Goal: Task Accomplishment & Management: Manage account settings

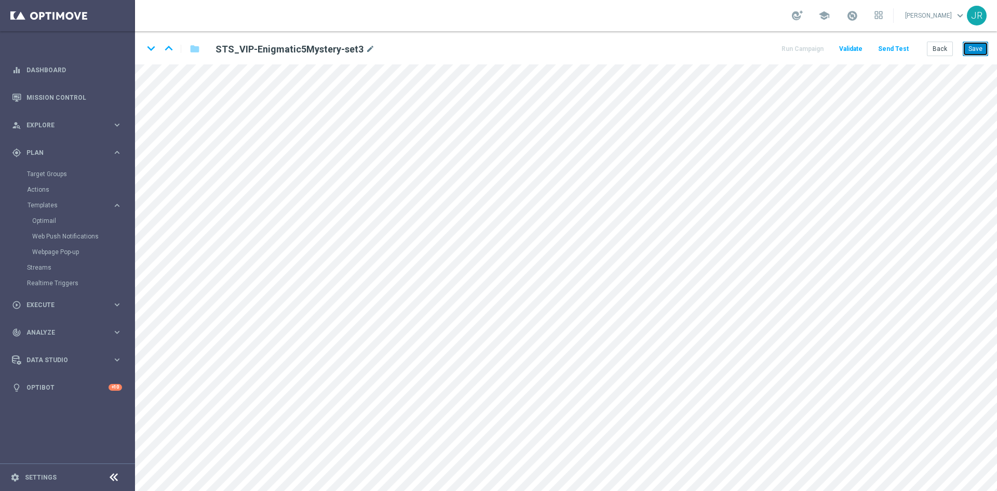
click at [978, 44] on button "Save" at bounding box center [975, 49] width 25 height 15
click at [975, 43] on button "Save" at bounding box center [975, 49] width 25 height 15
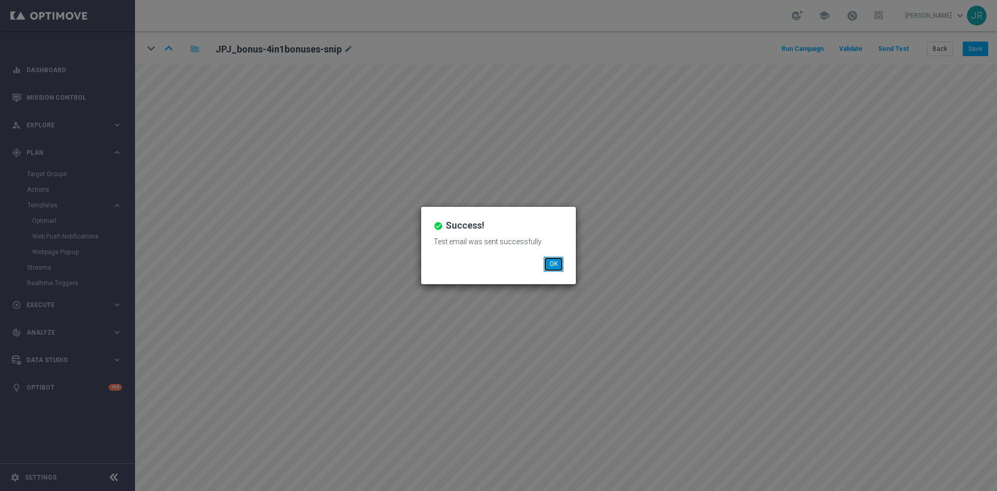
click at [556, 268] on button "OK" at bounding box center [554, 264] width 20 height 15
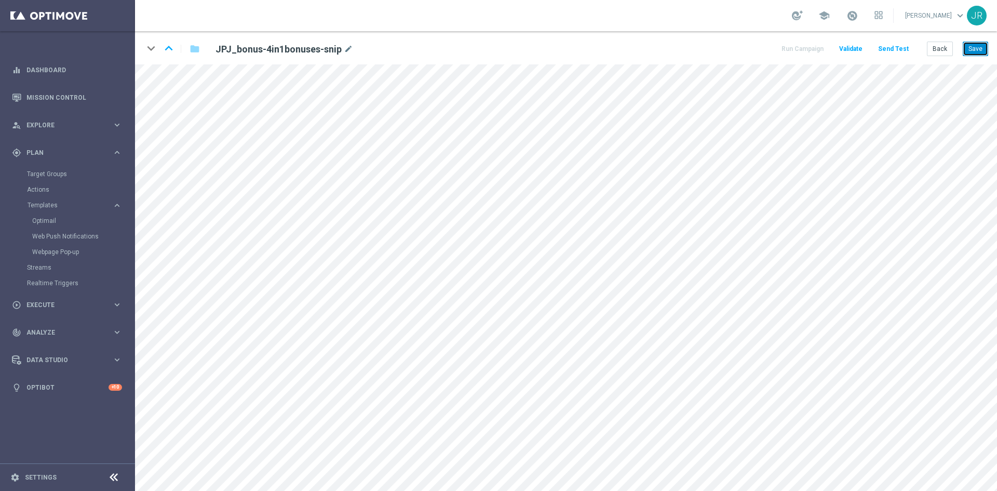
click at [982, 50] on button "Save" at bounding box center [975, 49] width 25 height 15
click at [975, 50] on button "Save" at bounding box center [975, 49] width 25 height 15
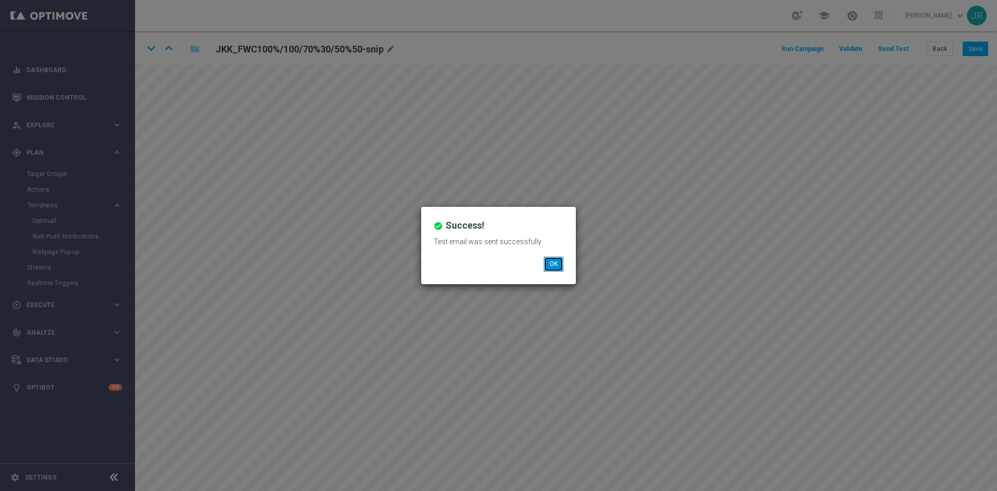
drag, startPoint x: 555, startPoint y: 259, endPoint x: 545, endPoint y: 259, distance: 9.9
click at [553, 259] on button "OK" at bounding box center [554, 264] width 20 height 15
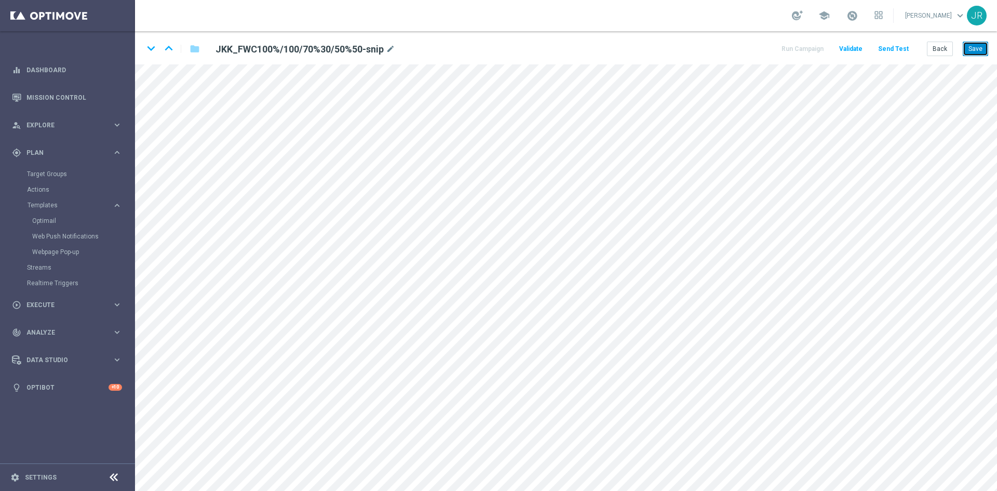
click at [976, 42] on button "Save" at bounding box center [975, 49] width 25 height 15
click at [974, 45] on button "Save" at bounding box center [975, 49] width 25 height 15
click at [886, 49] on button "Send Test" at bounding box center [894, 49] width 34 height 14
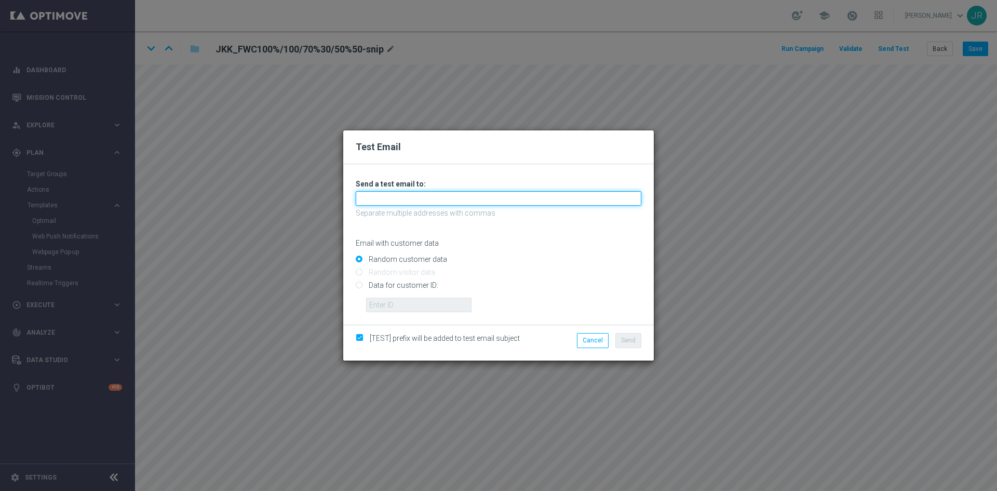
click at [422, 192] on input "text" at bounding box center [499, 198] width 286 height 15
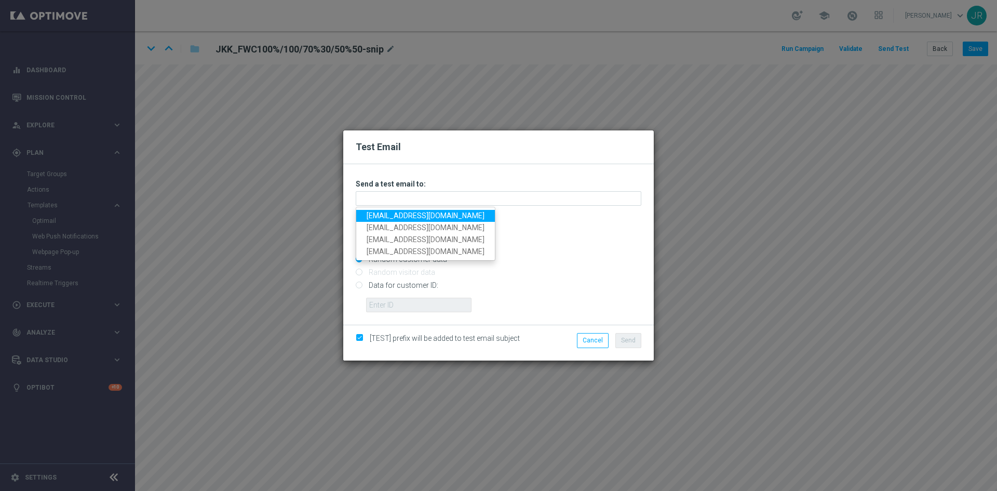
click at [386, 218] on link "testingalltesting@gmail.com" at bounding box center [425, 216] width 139 height 12
type input "testingalltesting@gmail.com"
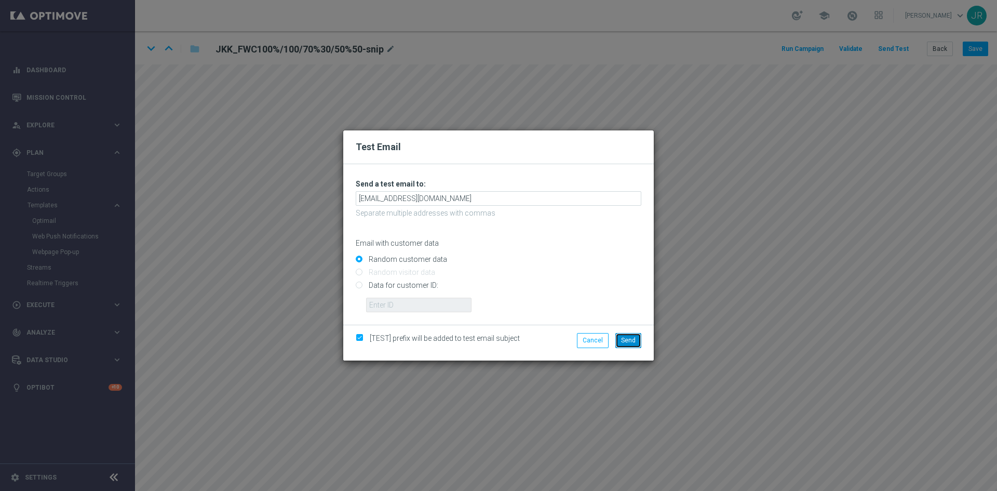
click at [636, 343] on button "Send" at bounding box center [628, 340] width 26 height 15
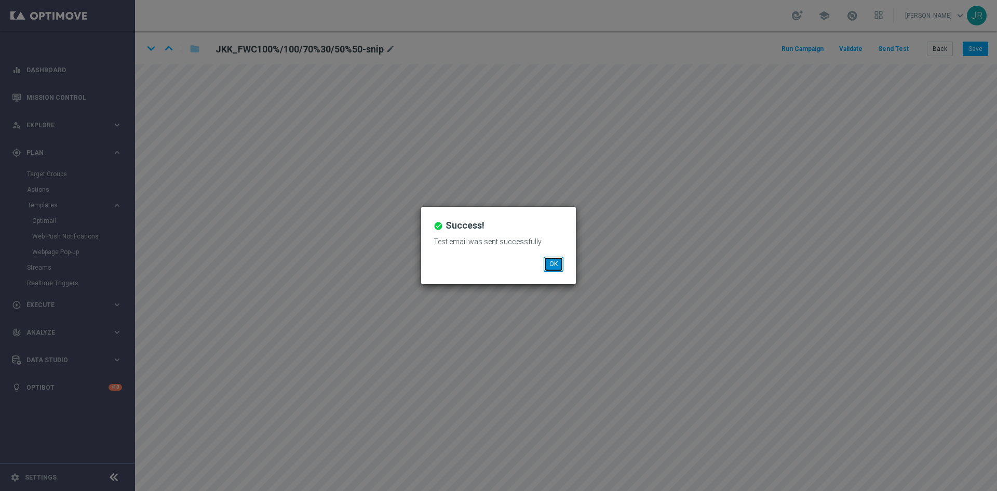
click at [558, 259] on button "OK" at bounding box center [554, 264] width 20 height 15
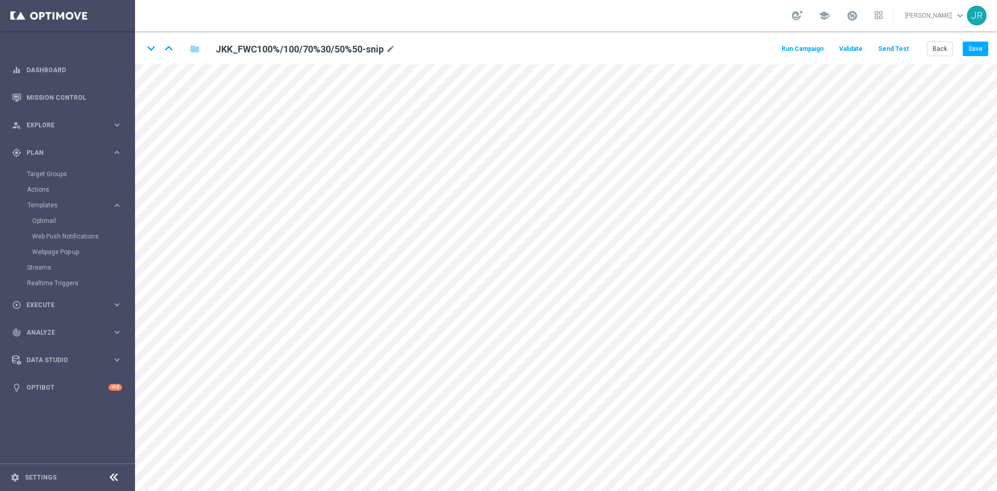
click at [885, 48] on button "Send Test" at bounding box center [894, 49] width 34 height 14
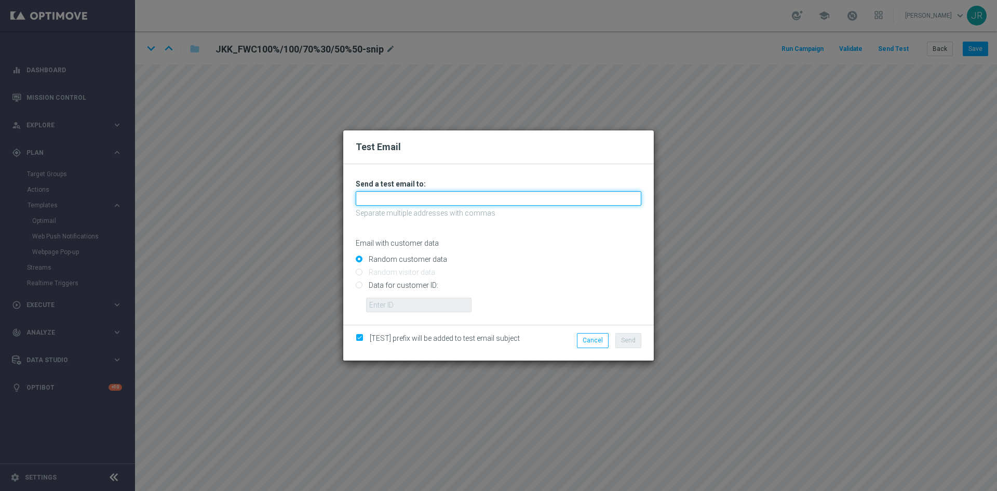
click at [369, 195] on input "text" at bounding box center [499, 198] width 286 height 15
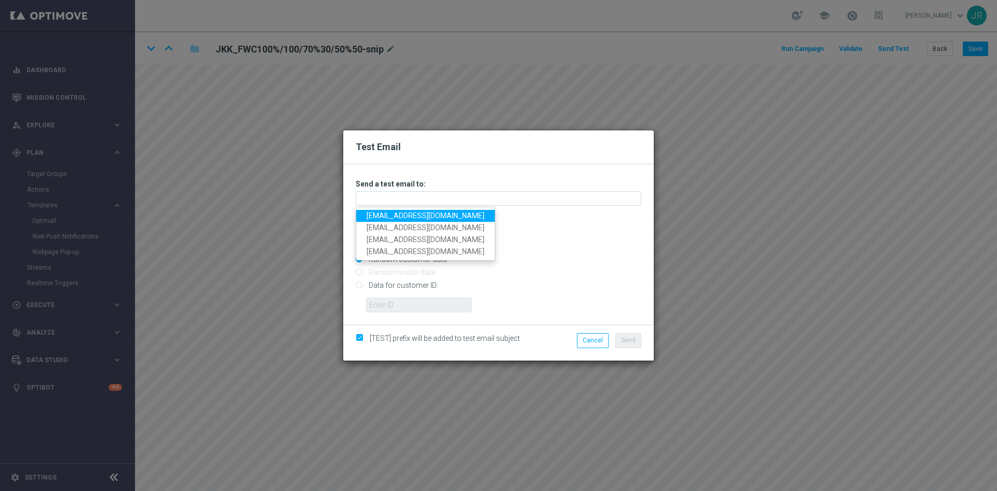
click at [374, 212] on link "testingalltesting@gmail.com" at bounding box center [425, 216] width 139 height 12
type input "testingalltesting@gmail.com"
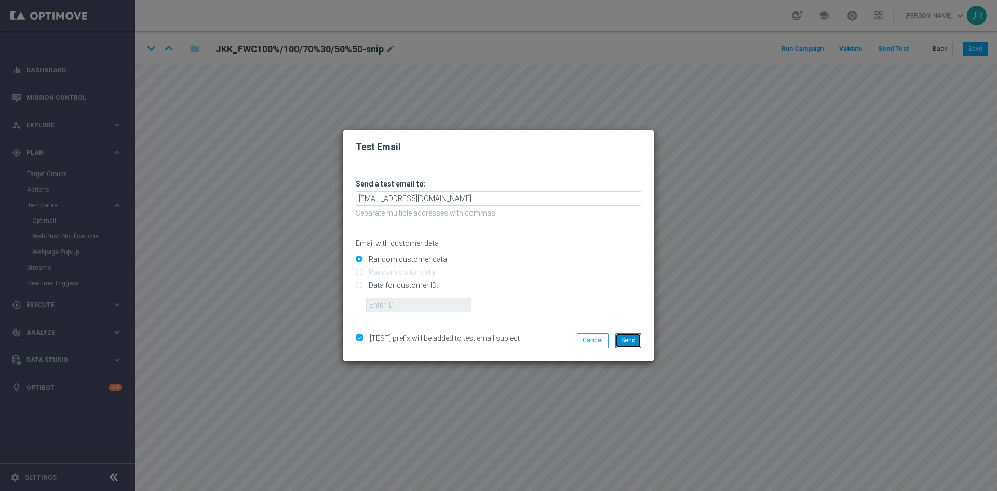
click at [639, 334] on button "Send" at bounding box center [628, 340] width 26 height 15
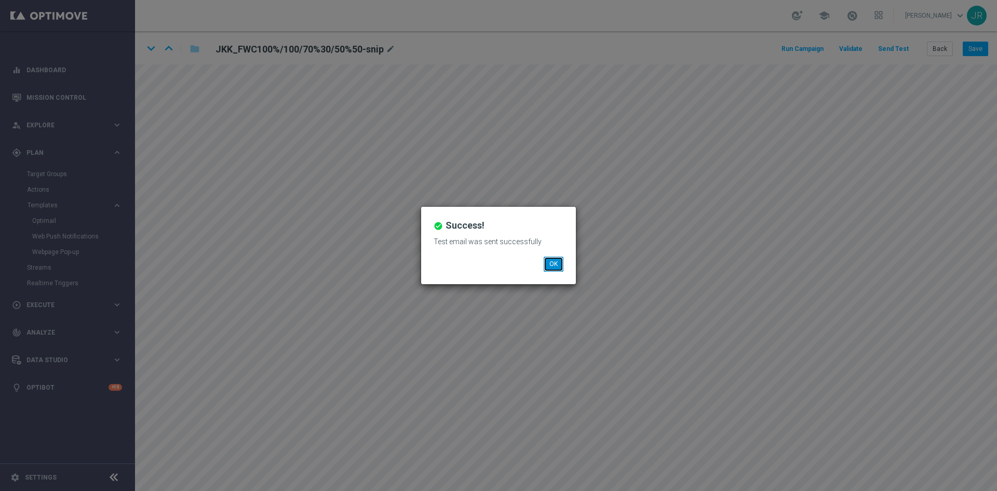
click at [554, 265] on button "OK" at bounding box center [554, 264] width 20 height 15
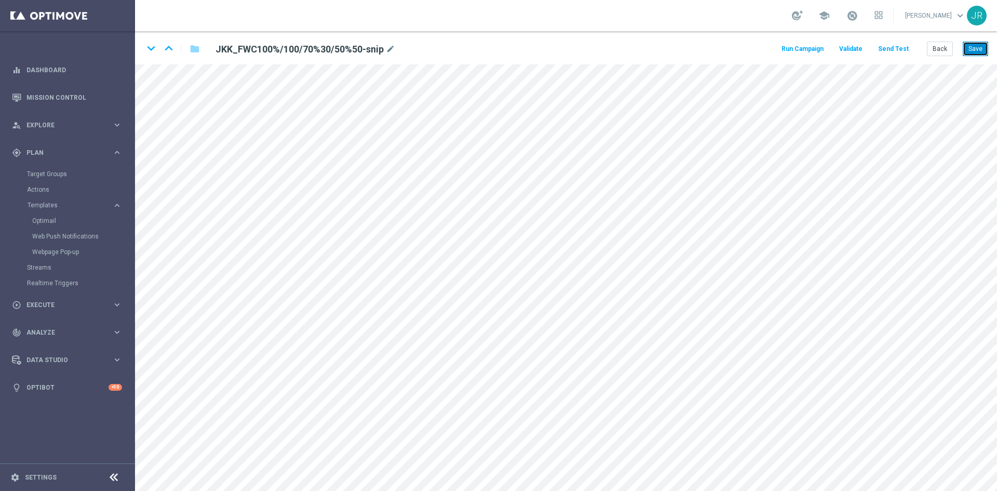
drag, startPoint x: 983, startPoint y: 47, endPoint x: 973, endPoint y: 52, distance: 10.7
click at [982, 47] on button "Save" at bounding box center [975, 49] width 25 height 15
click at [978, 46] on button "Save" at bounding box center [975, 49] width 25 height 15
drag, startPoint x: 973, startPoint y: 43, endPoint x: 978, endPoint y: 58, distance: 15.6
click at [973, 44] on button "Save" at bounding box center [975, 49] width 25 height 15
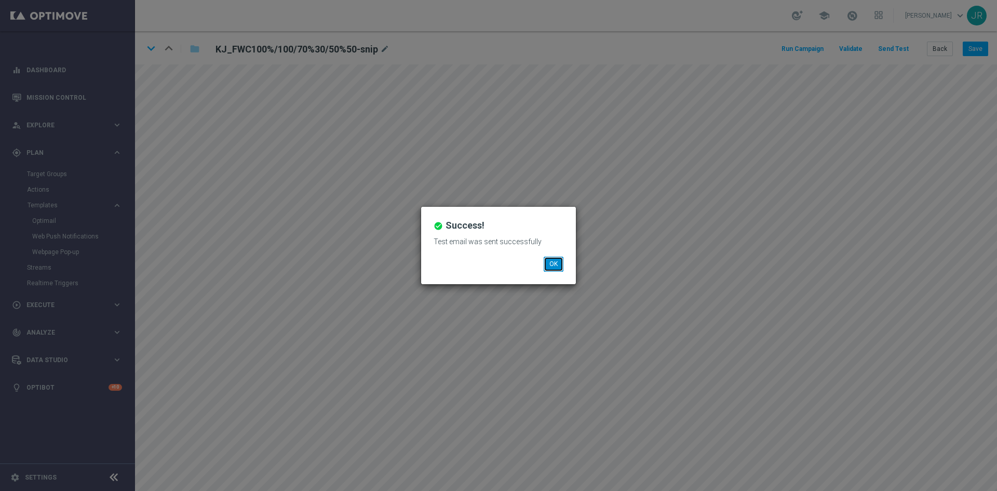
click at [548, 265] on button "OK" at bounding box center [554, 264] width 20 height 15
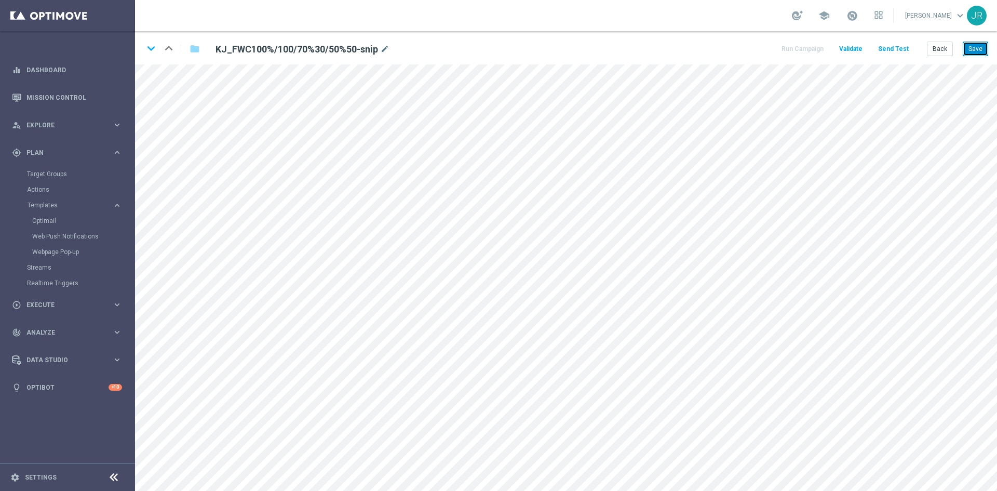
click at [983, 46] on button "Save" at bounding box center [975, 49] width 25 height 15
click at [972, 47] on button "Save" at bounding box center [975, 49] width 25 height 15
click at [980, 51] on button "Save" at bounding box center [975, 49] width 25 height 15
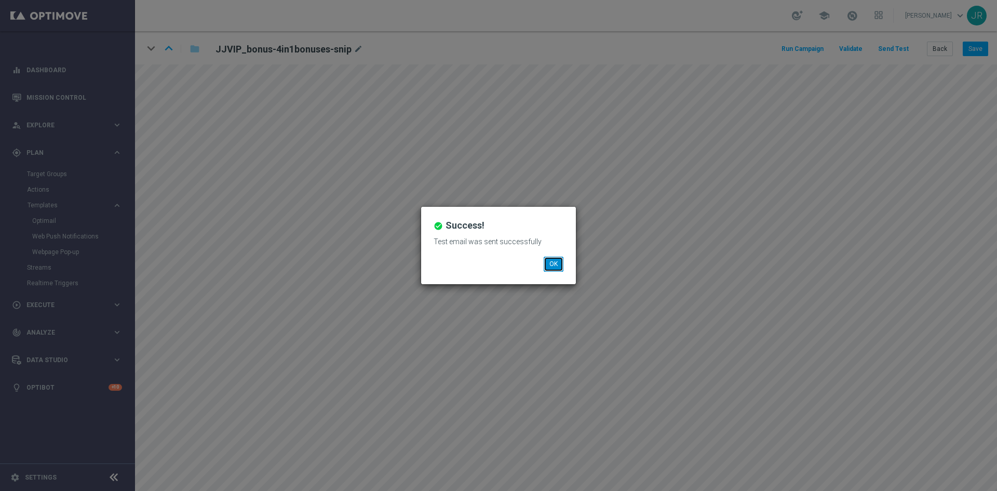
click at [552, 265] on button "OK" at bounding box center [554, 264] width 20 height 15
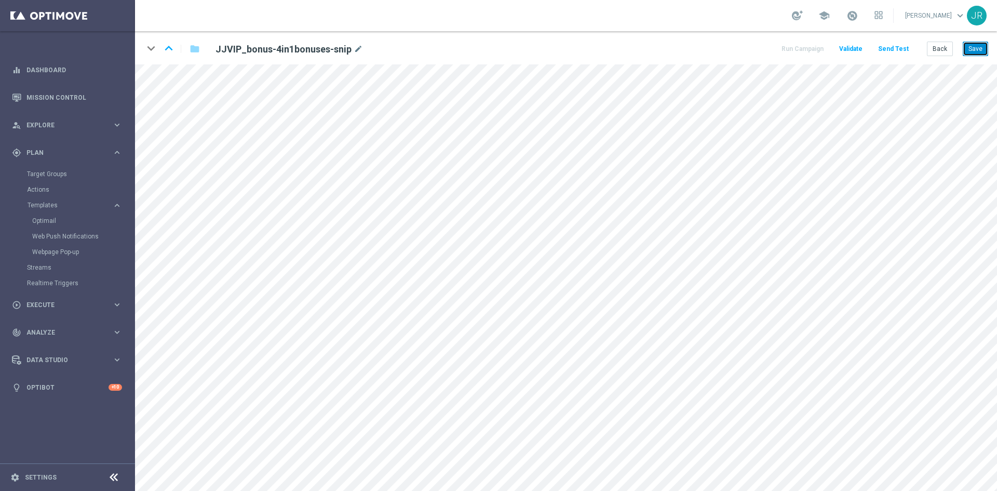
click at [975, 51] on button "Save" at bounding box center [975, 49] width 25 height 15
click at [971, 52] on button "Save" at bounding box center [975, 49] width 25 height 15
click at [977, 47] on button "Save" at bounding box center [975, 49] width 25 height 15
click at [970, 45] on button "Save" at bounding box center [975, 49] width 25 height 15
click at [980, 46] on button "Save" at bounding box center [975, 49] width 25 height 15
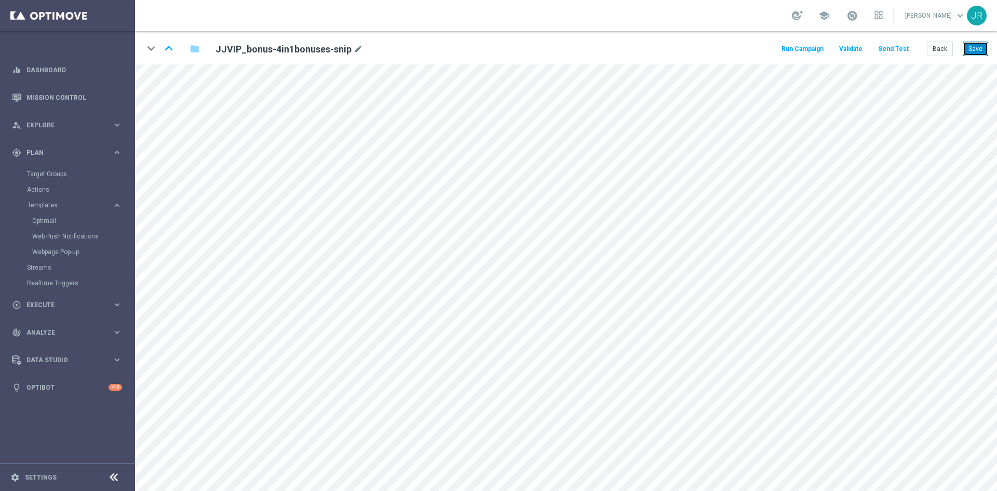
click at [976, 43] on button "Save" at bounding box center [975, 49] width 25 height 15
click at [982, 49] on button "Save" at bounding box center [975, 49] width 25 height 15
click at [983, 48] on button "Save" at bounding box center [975, 49] width 25 height 15
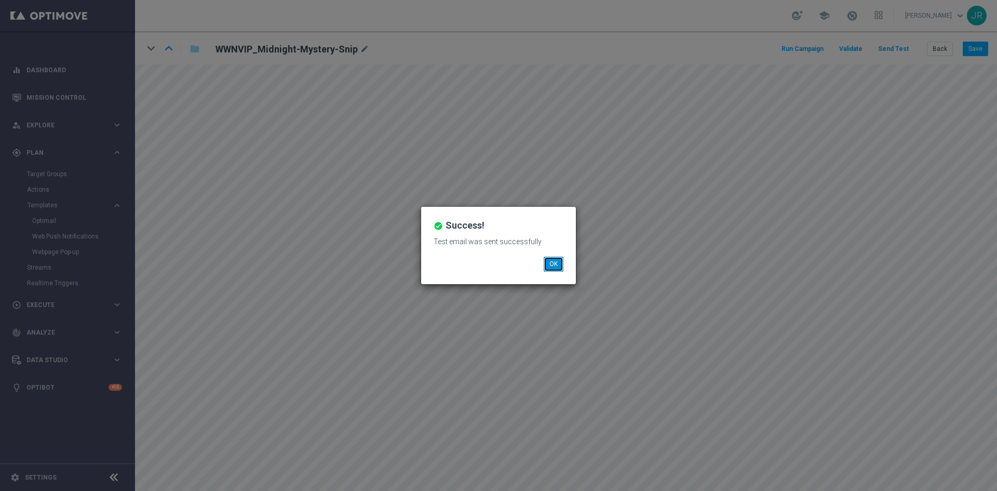
drag, startPoint x: 554, startPoint y: 268, endPoint x: 551, endPoint y: 260, distance: 8.2
click at [553, 264] on button "OK" at bounding box center [554, 264] width 20 height 15
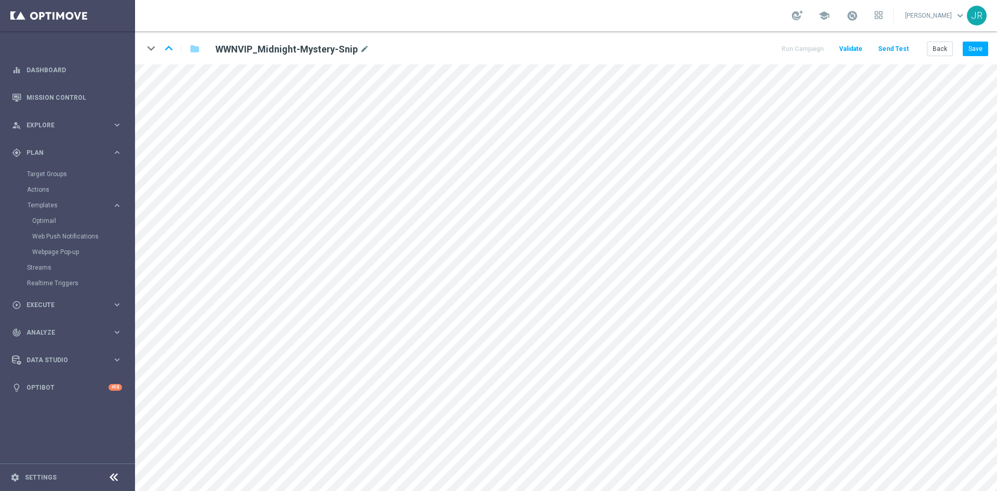
click at [983, 38] on div "keyboard_arrow_down keyboard_arrow_up folder WWNVIP_Midnight-Mystery-Snip mode_…" at bounding box center [566, 47] width 862 height 33
click at [982, 45] on button "Save" at bounding box center [975, 49] width 25 height 15
drag, startPoint x: 985, startPoint y: 48, endPoint x: 993, endPoint y: 62, distance: 15.9
click at [984, 49] on button "Save" at bounding box center [975, 49] width 25 height 15
click at [975, 44] on button "Save" at bounding box center [975, 49] width 25 height 15
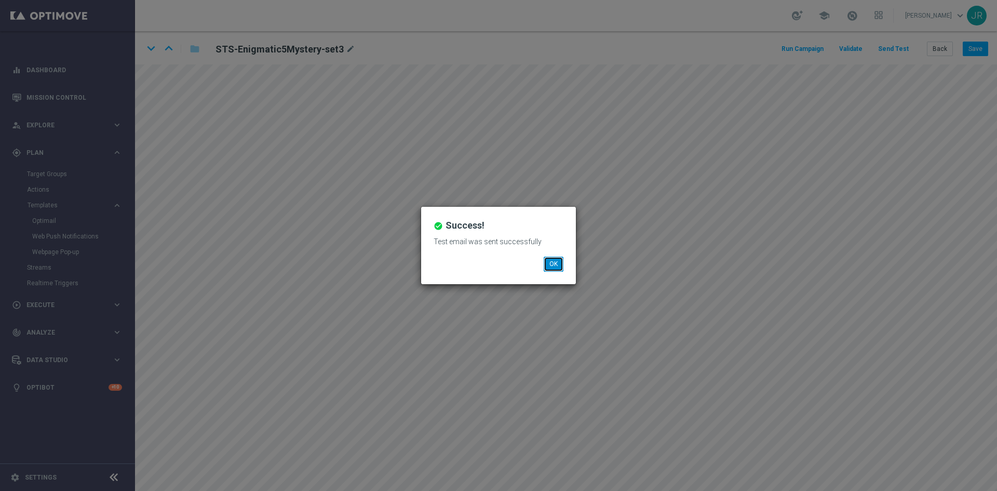
click at [558, 260] on button "OK" at bounding box center [554, 264] width 20 height 15
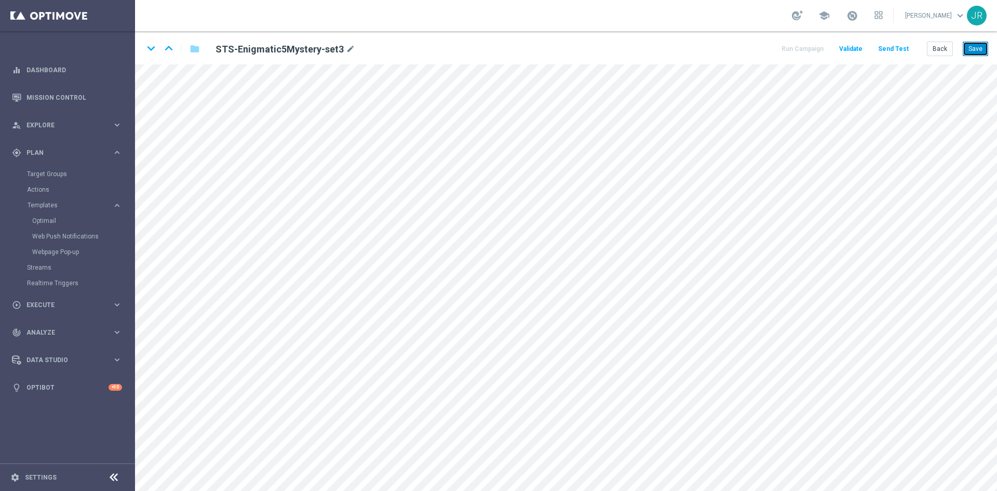
click at [971, 51] on button "Save" at bounding box center [975, 49] width 25 height 15
drag, startPoint x: 972, startPoint y: 47, endPoint x: 968, endPoint y: 54, distance: 7.9
click at [972, 48] on button "Save" at bounding box center [975, 49] width 25 height 15
click at [982, 42] on button "Save" at bounding box center [975, 49] width 25 height 15
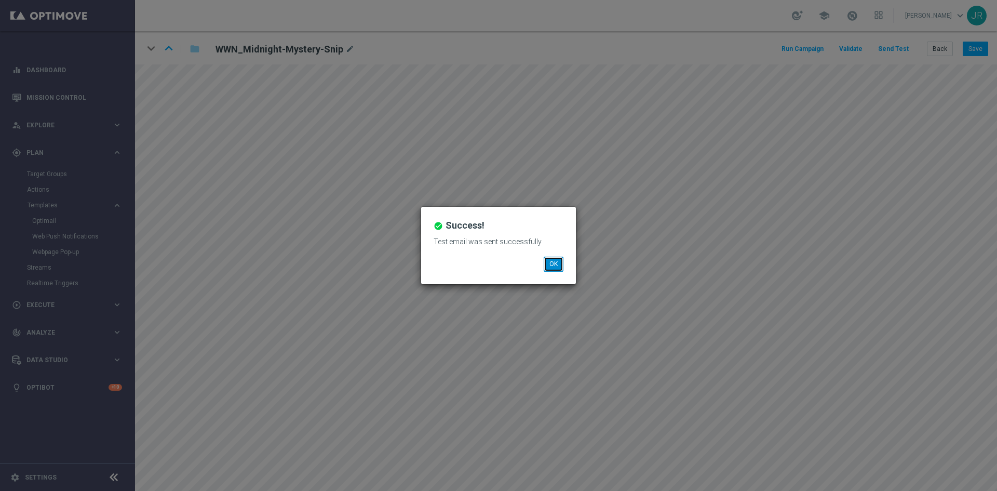
click at [554, 261] on button "OK" at bounding box center [554, 264] width 20 height 15
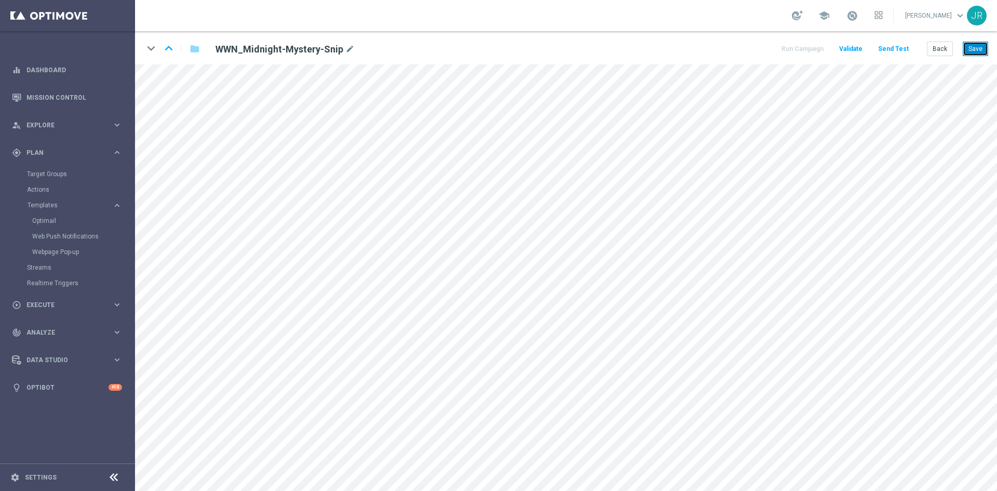
drag, startPoint x: 969, startPoint y: 49, endPoint x: 977, endPoint y: 57, distance: 12.1
click at [969, 49] on button "Save" at bounding box center [975, 49] width 25 height 15
click at [971, 54] on button "Save" at bounding box center [975, 49] width 25 height 15
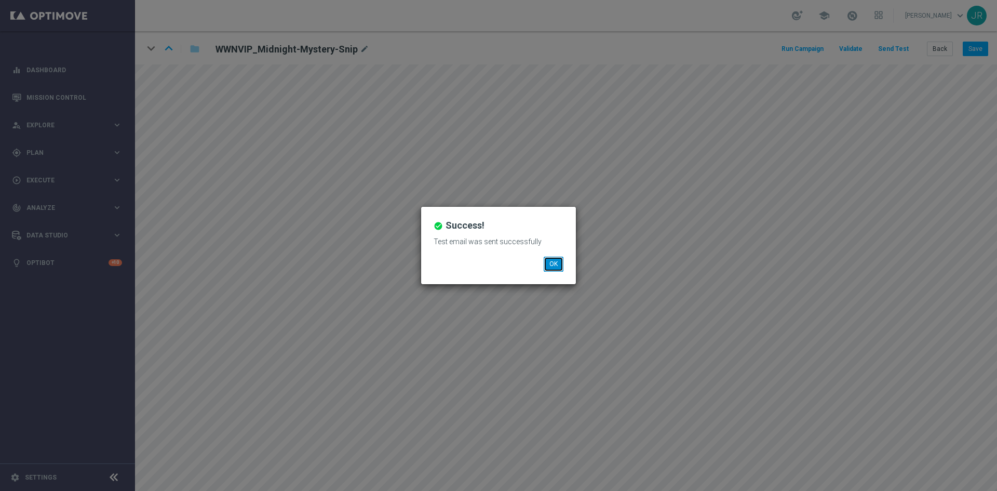
click at [555, 265] on button "OK" at bounding box center [554, 264] width 20 height 15
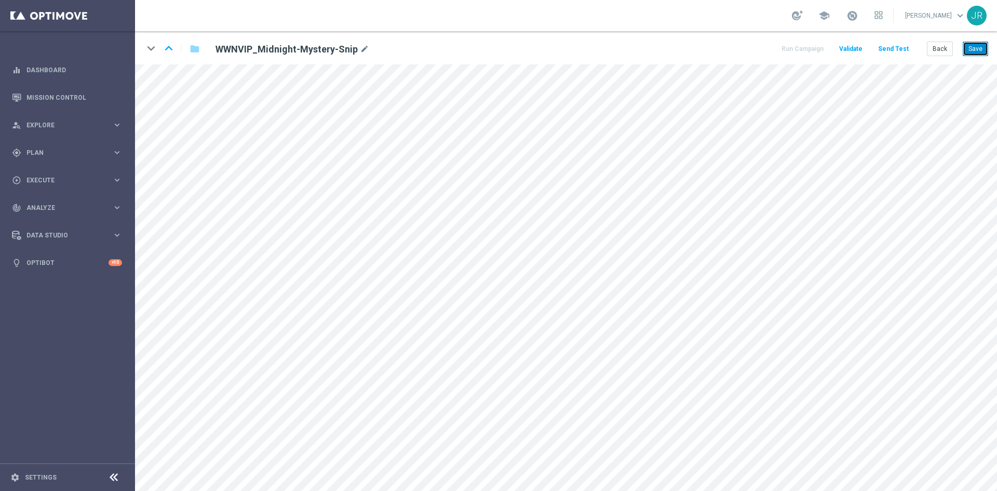
click at [980, 49] on button "Save" at bounding box center [975, 49] width 25 height 15
click at [978, 44] on button "Save" at bounding box center [975, 49] width 25 height 15
drag, startPoint x: 982, startPoint y: 48, endPoint x: 989, endPoint y: 53, distance: 8.9
click at [982, 47] on button "Save" at bounding box center [975, 49] width 25 height 15
click at [982, 49] on button "Save" at bounding box center [975, 49] width 25 height 15
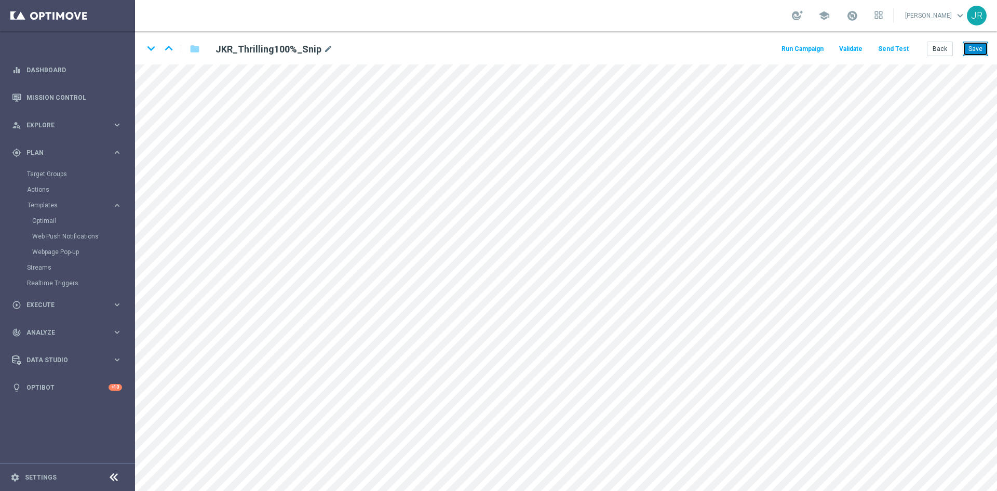
drag, startPoint x: 974, startPoint y: 47, endPoint x: 976, endPoint y: 56, distance: 9.6
click at [974, 47] on button "Save" at bounding box center [975, 49] width 25 height 15
drag, startPoint x: 976, startPoint y: 42, endPoint x: 985, endPoint y: 62, distance: 22.8
click at [976, 42] on button "Save" at bounding box center [975, 49] width 25 height 15
click at [984, 50] on button "Save" at bounding box center [975, 49] width 25 height 15
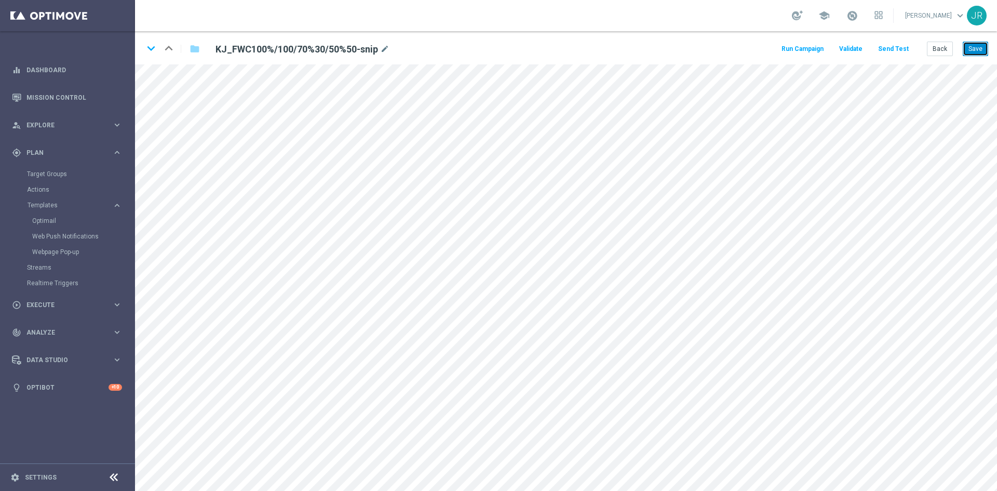
click at [977, 48] on button "Save" at bounding box center [975, 49] width 25 height 15
click at [977, 49] on button "Save" at bounding box center [975, 49] width 25 height 15
click at [978, 51] on button "Save" at bounding box center [975, 49] width 25 height 15
click at [980, 44] on button "Save" at bounding box center [975, 49] width 25 height 15
click at [978, 50] on button "Save" at bounding box center [975, 49] width 25 height 15
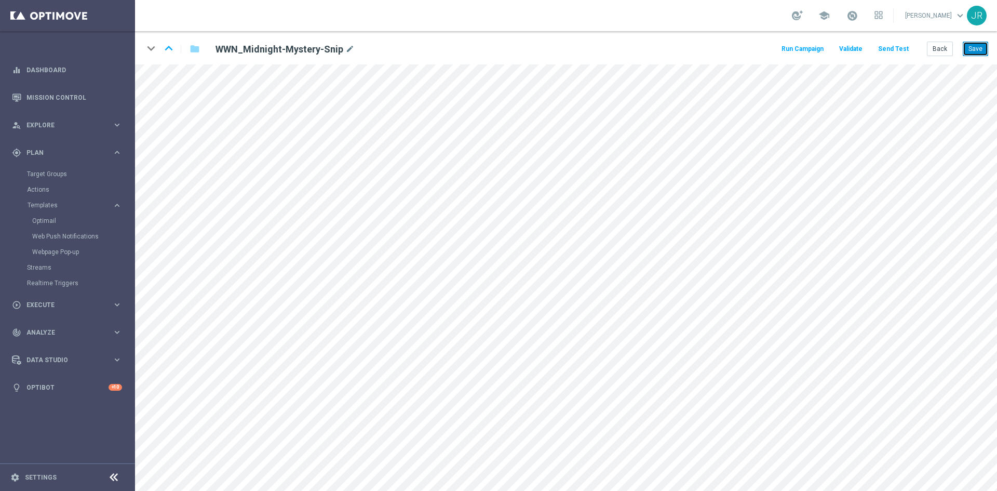
click at [978, 42] on button "Save" at bounding box center [975, 49] width 25 height 15
click at [978, 51] on button "Save" at bounding box center [975, 49] width 25 height 15
click at [973, 48] on button "Save" at bounding box center [975, 49] width 25 height 15
drag, startPoint x: 0, startPoint y: 0, endPoint x: 950, endPoint y: 33, distance: 951.0
click at [985, 47] on button "Save" at bounding box center [975, 49] width 25 height 15
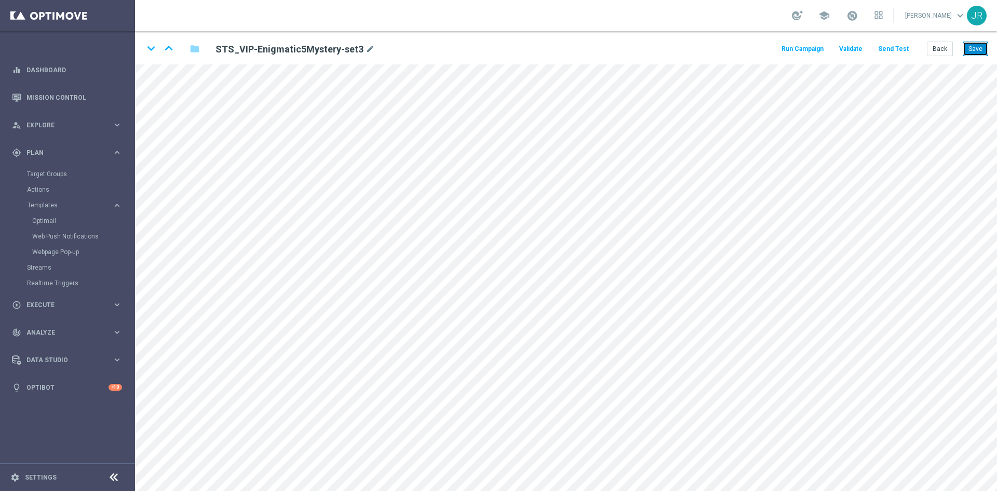
click at [977, 50] on button "Save" at bounding box center [975, 49] width 25 height 15
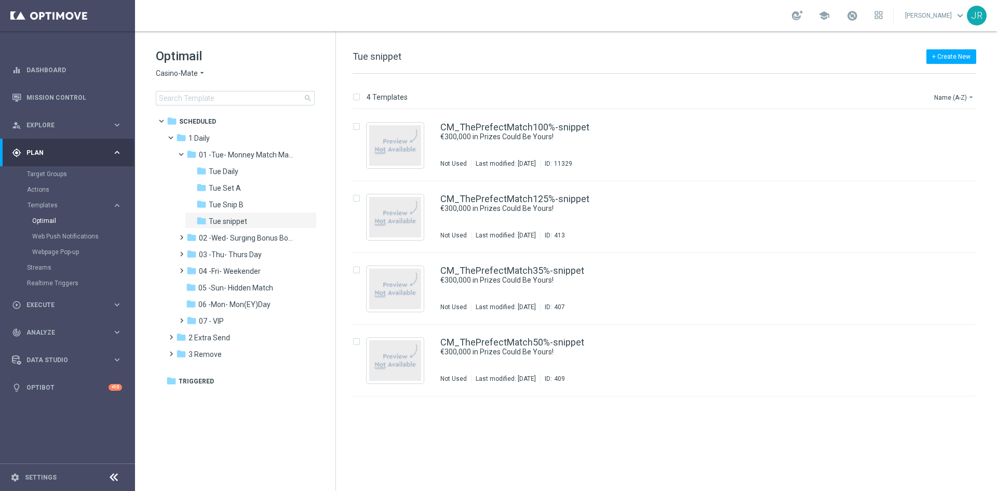
click at [173, 72] on span "Casino-Mate" at bounding box center [177, 74] width 42 height 10
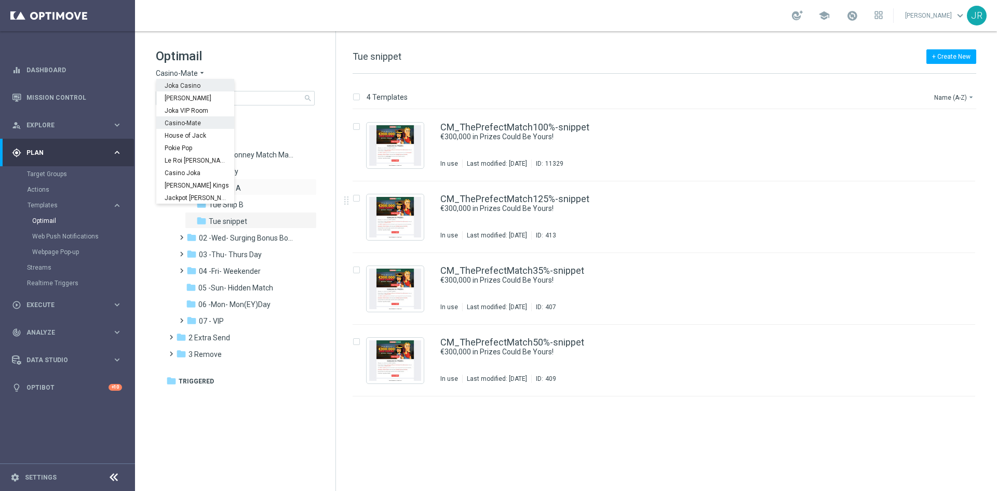
drag, startPoint x: 178, startPoint y: 87, endPoint x: 247, endPoint y: 180, distance: 115.4
click at [0, 0] on span "Joka Casino" at bounding box center [0, 0] width 0 height 0
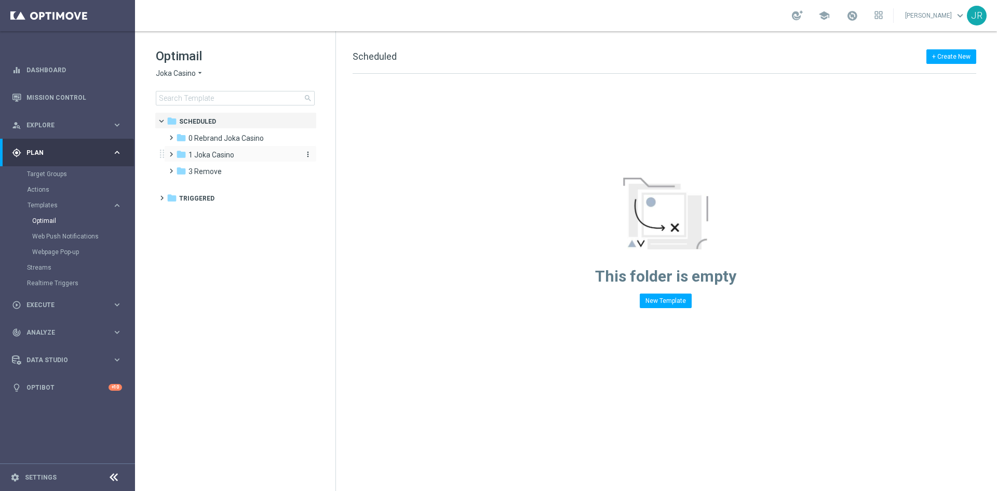
click at [206, 158] on span "1 Joka Casino" at bounding box center [212, 154] width 46 height 9
click at [215, 172] on span "1- Daily" at bounding box center [211, 171] width 24 height 9
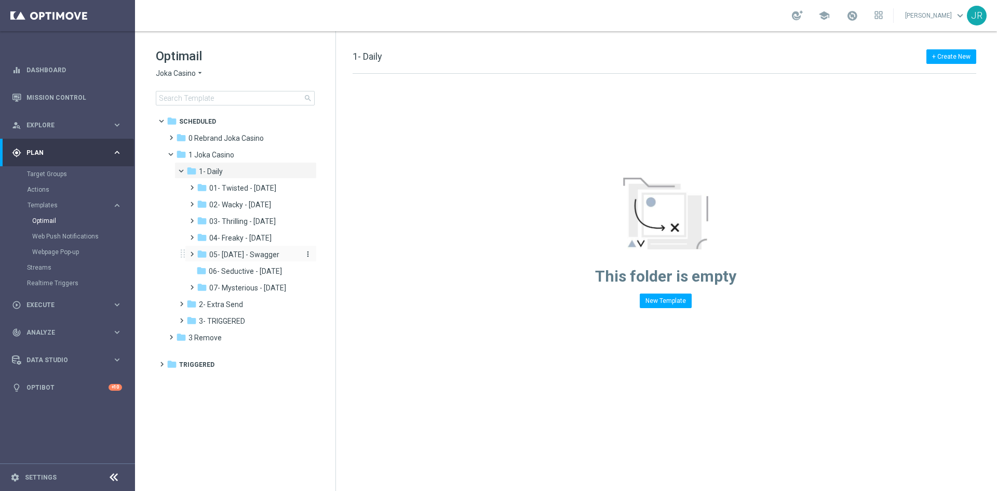
click at [240, 258] on span "05- [DATE] - Swagger" at bounding box center [244, 254] width 70 height 9
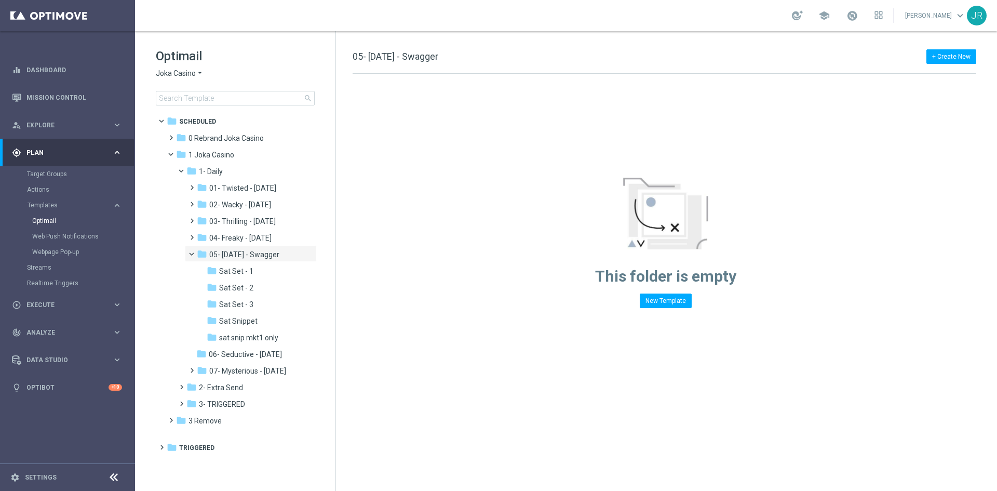
click at [439, 335] on div "+ Create New 05- Saturday - Swagger Drag here to set row groups Drag here to se…" at bounding box center [666, 261] width 661 height 460
click at [238, 336] on span "sat snip mkt1 only" at bounding box center [248, 337] width 59 height 9
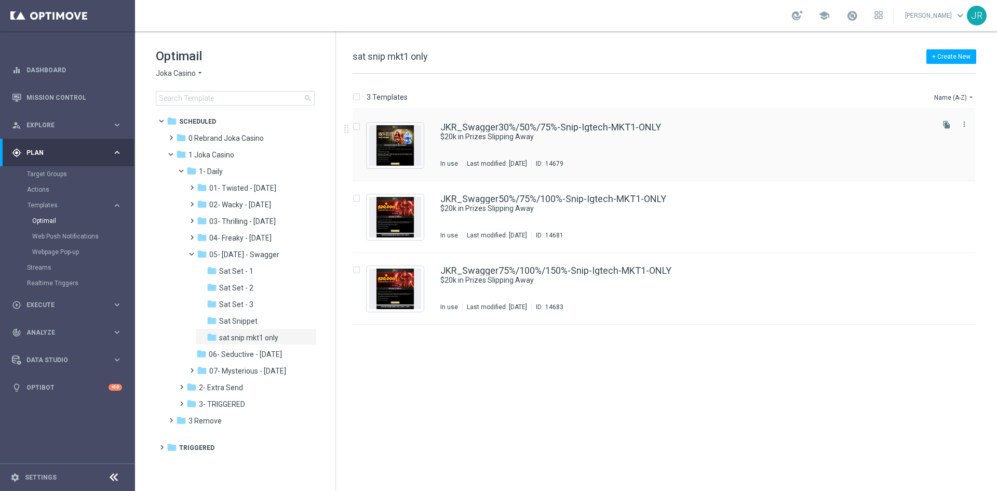
click at [443, 166] on div "In use" at bounding box center [449, 163] width 18 height 8
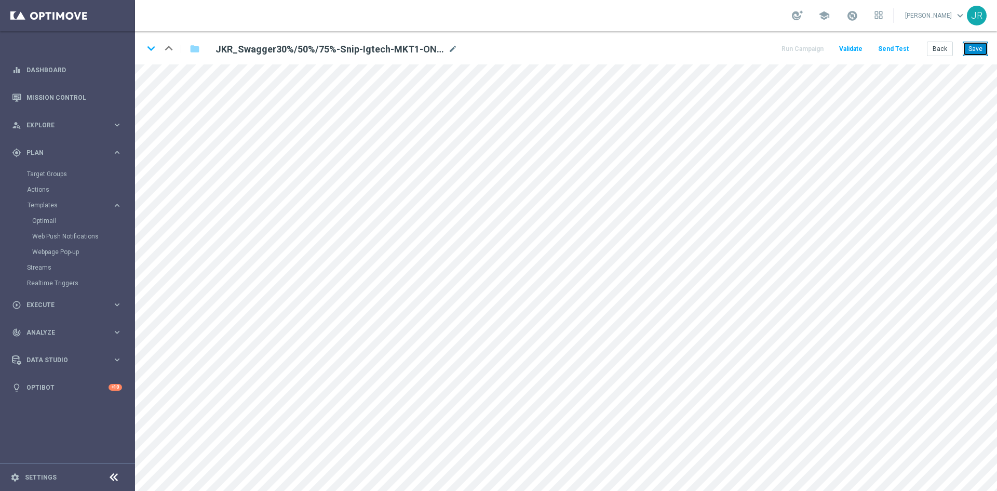
click at [977, 47] on button "Save" at bounding box center [975, 49] width 25 height 15
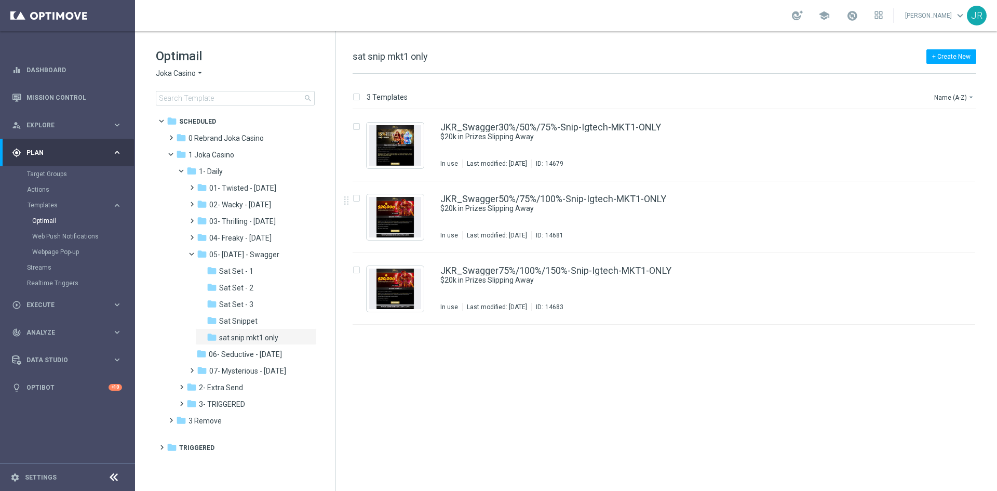
click at [168, 72] on span "Joka Casino" at bounding box center [176, 74] width 40 height 10
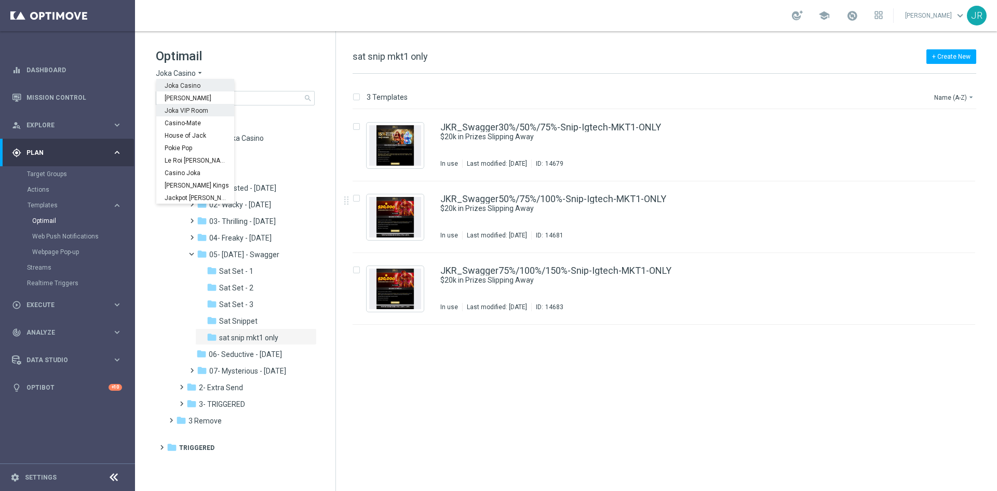
click at [0, 0] on span "Joka VIP Room" at bounding box center [0, 0] width 0 height 0
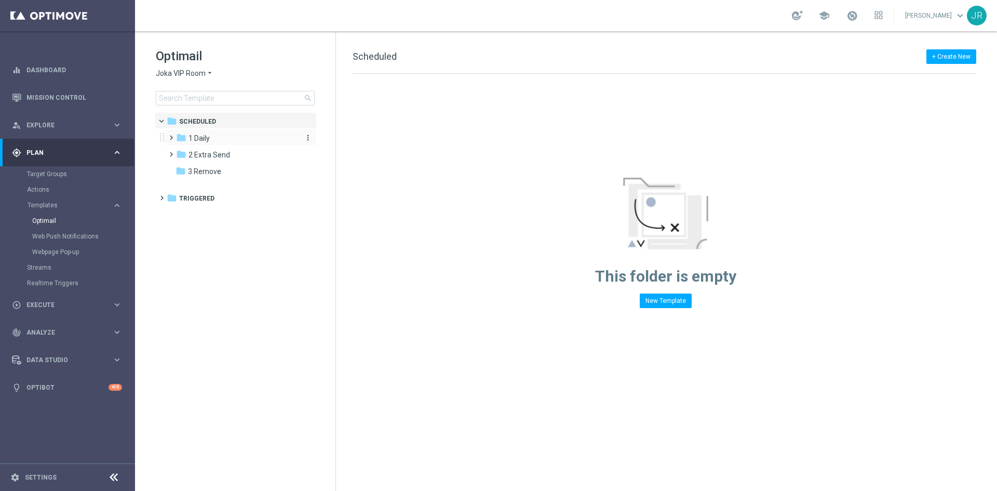
click at [218, 143] on div "folder 1 Daily" at bounding box center [235, 138] width 119 height 12
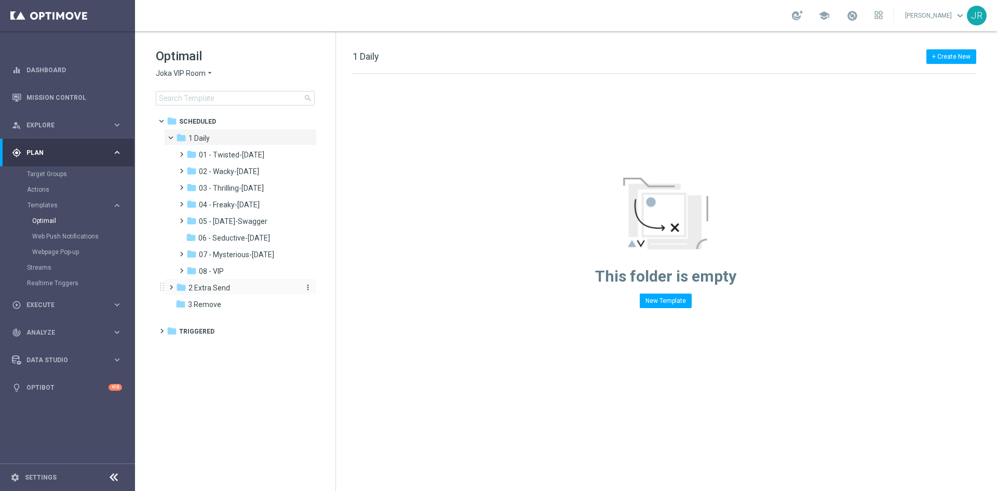
click at [217, 284] on span "2 Extra Send" at bounding box center [210, 287] width 42 height 9
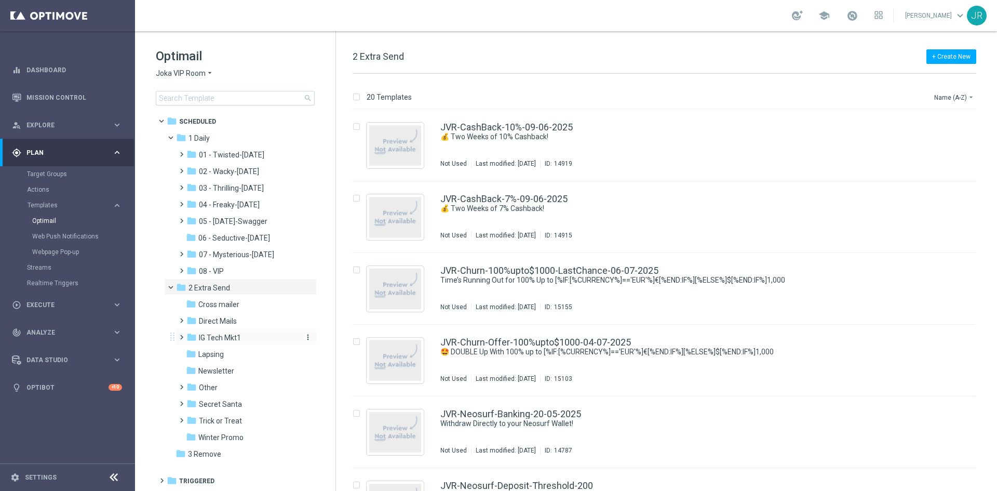
click at [217, 340] on span "IG Tech Mkt1" at bounding box center [220, 337] width 42 height 9
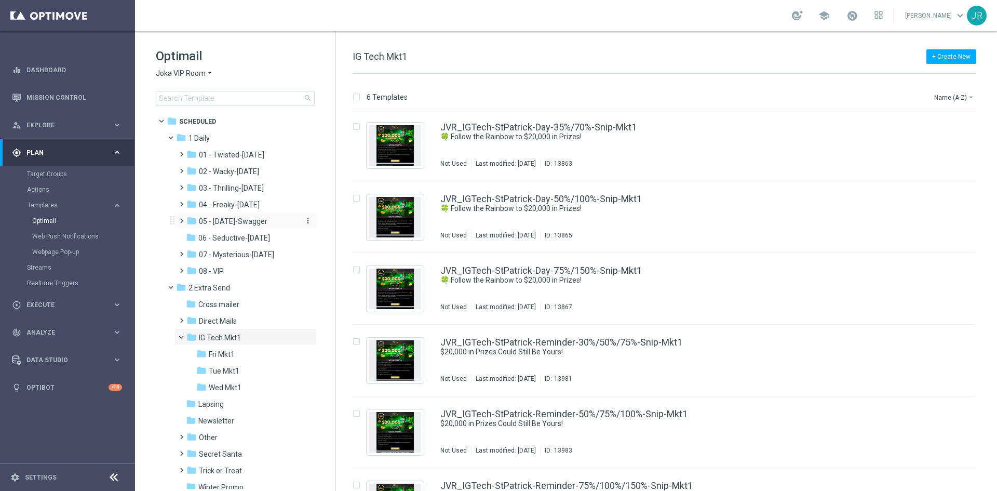
click at [218, 223] on span "05 - [DATE]-Swagger" at bounding box center [233, 221] width 69 height 9
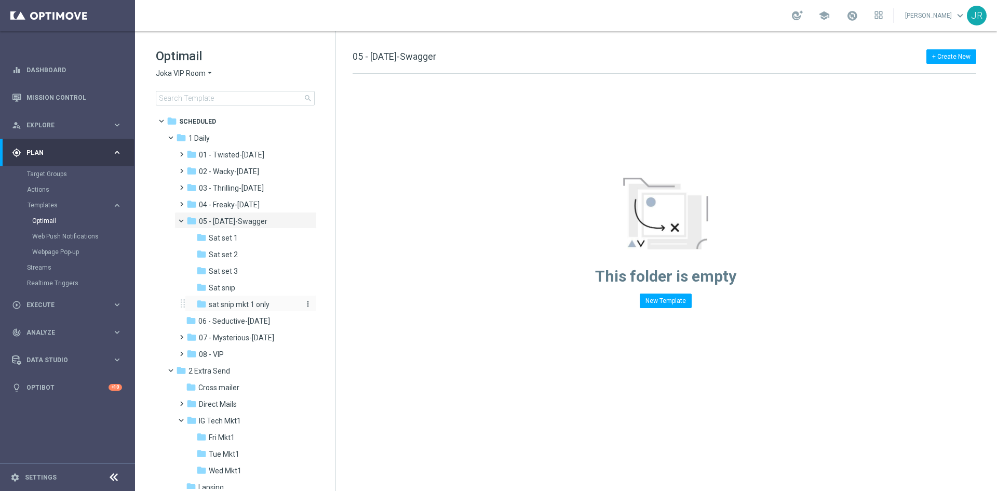
click at [257, 308] on span "sat snip mkt 1 only" at bounding box center [239, 304] width 61 height 9
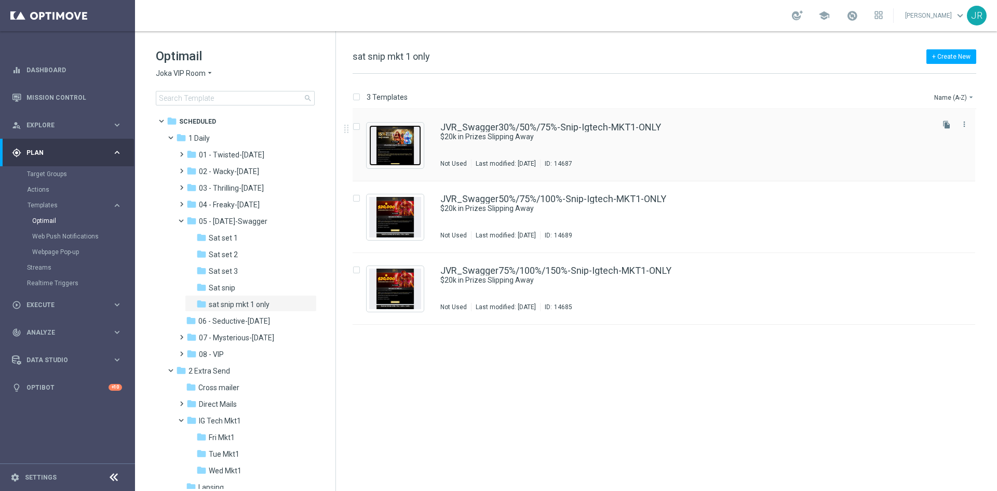
click at [404, 151] on img "Press SPACE to select this row." at bounding box center [395, 145] width 52 height 41
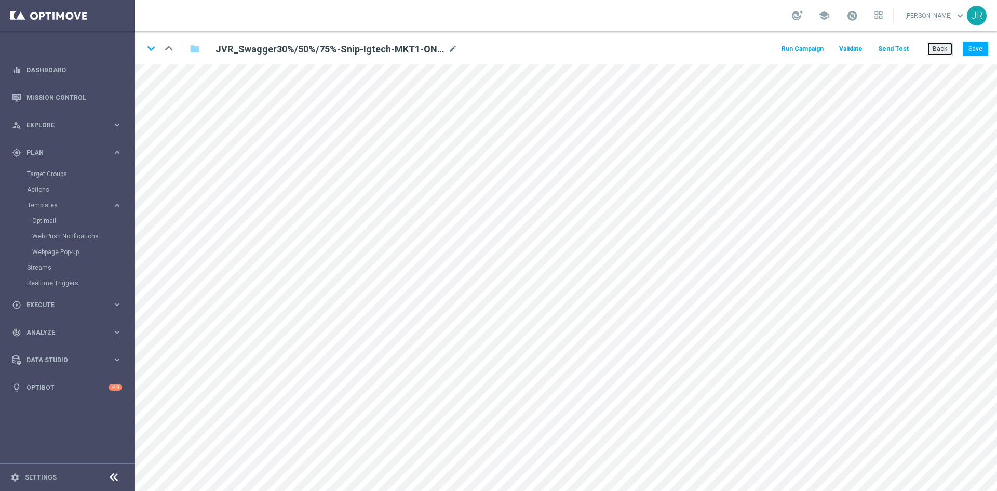
click at [940, 54] on button "Back" at bounding box center [940, 49] width 26 height 15
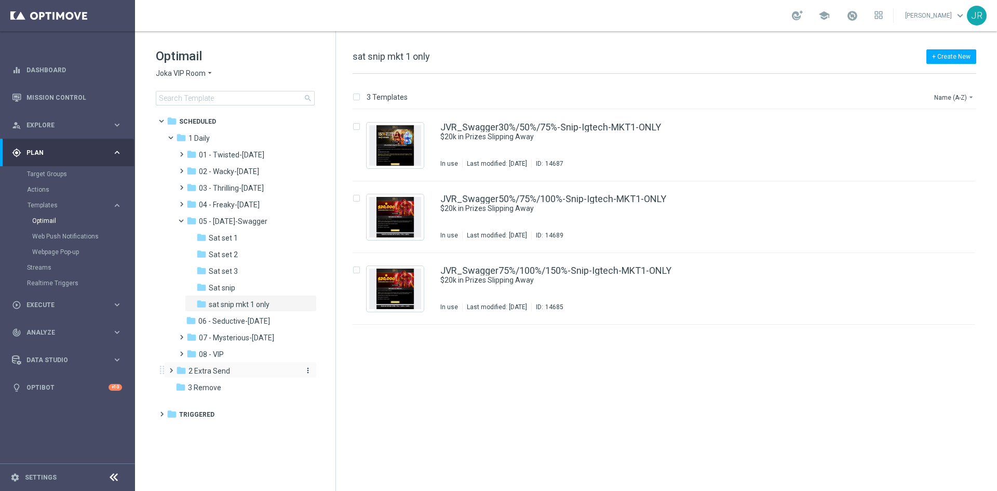
click at [199, 369] on span "2 Extra Send" at bounding box center [210, 370] width 42 height 9
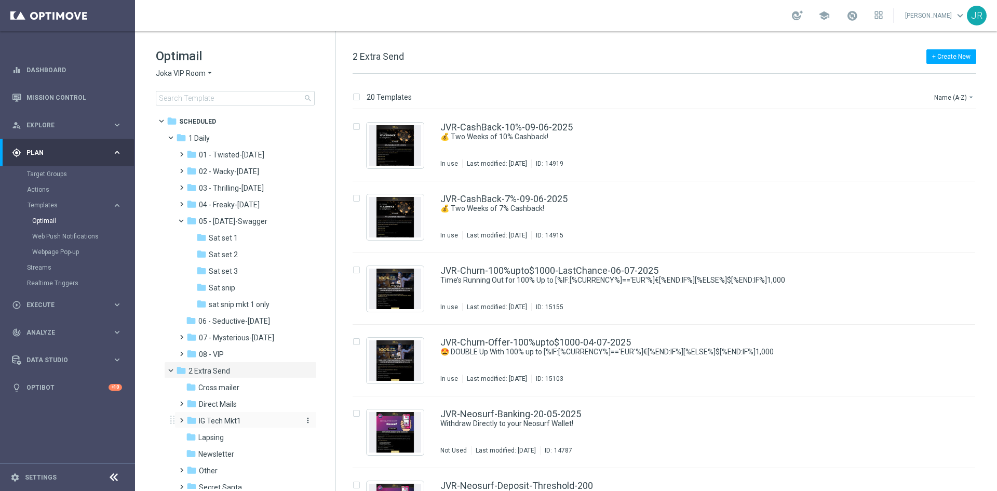
click at [223, 421] on span "IG Tech Mkt1" at bounding box center [220, 420] width 42 height 9
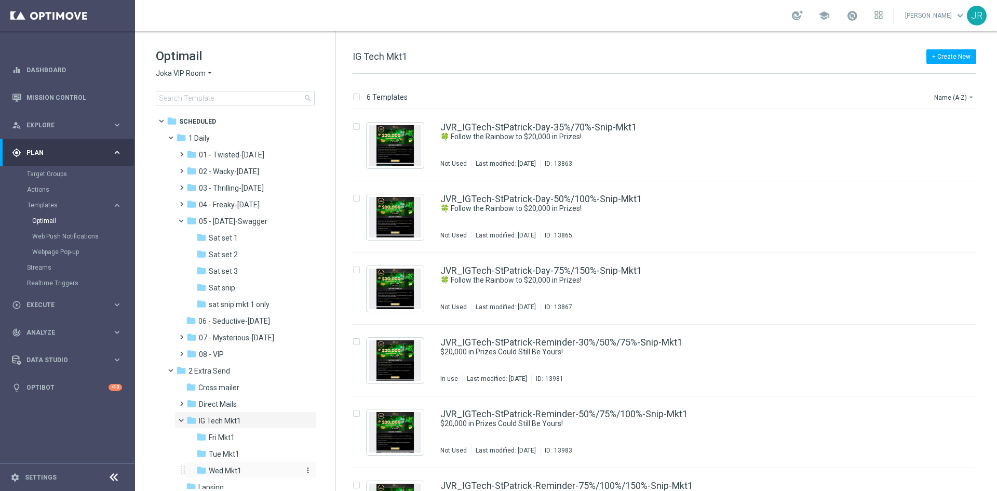
click at [236, 474] on span "Wed Mkt1" at bounding box center [225, 470] width 33 height 9
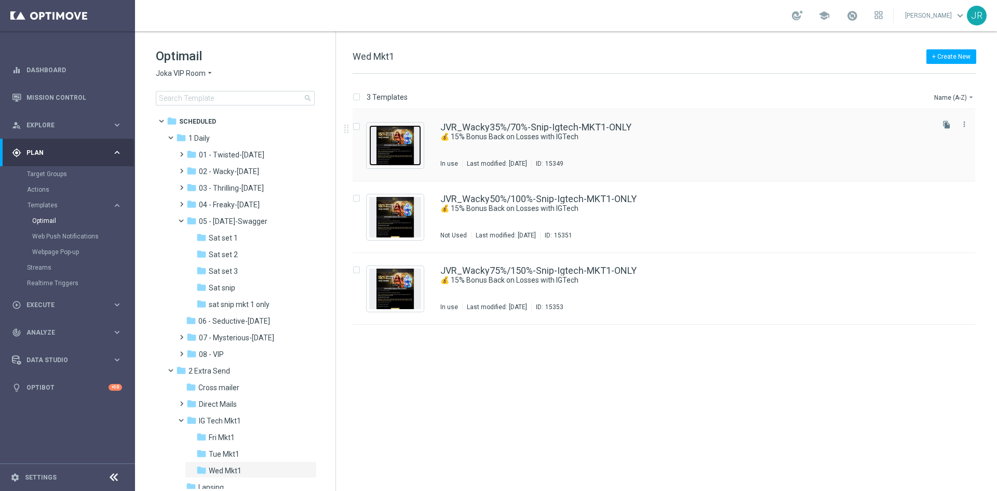
click at [398, 159] on img "Press SPACE to select this row." at bounding box center [395, 145] width 52 height 41
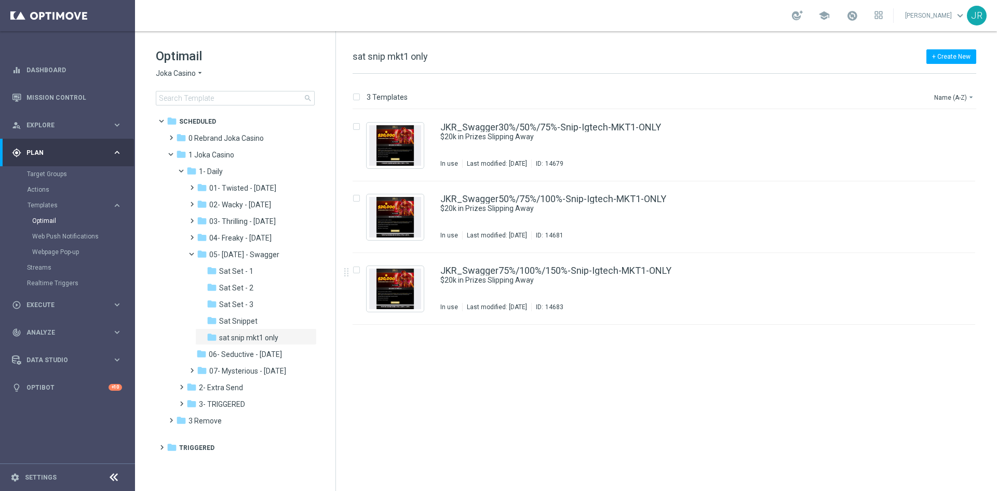
click at [439, 398] on div "insert_drive_file JKR_Swagger30%/50%/75%-Snip-Igtech-MKT1-ONLY $20k in Prizes S…" at bounding box center [668, 300] width 653 height 381
click at [502, 397] on div "insert_drive_file JKR_Swagger30%/50%/75%-Snip-Igtech-MKT1-ONLY $20k in Prizes S…" at bounding box center [668, 300] width 653 height 381
click at [399, 152] on img "Press SPACE to select this row." at bounding box center [395, 145] width 52 height 41
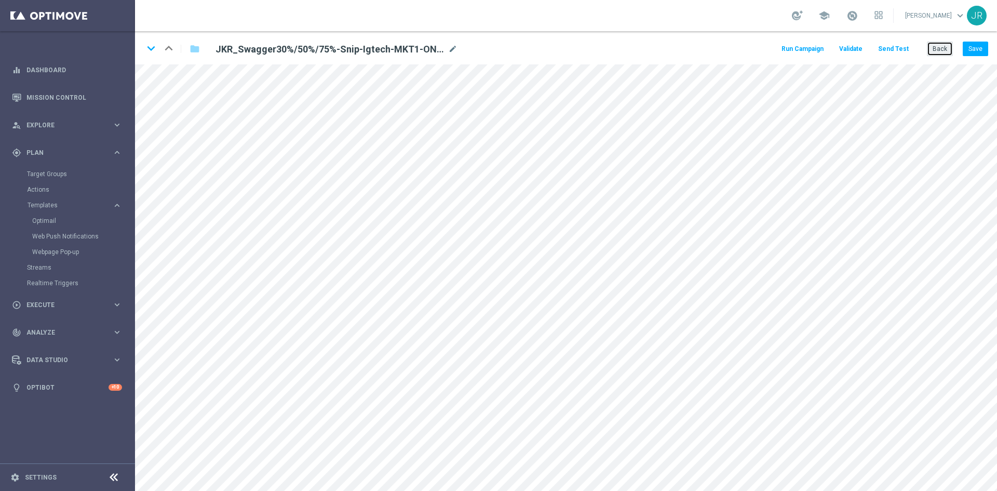
click at [945, 53] on button "Back" at bounding box center [940, 49] width 26 height 15
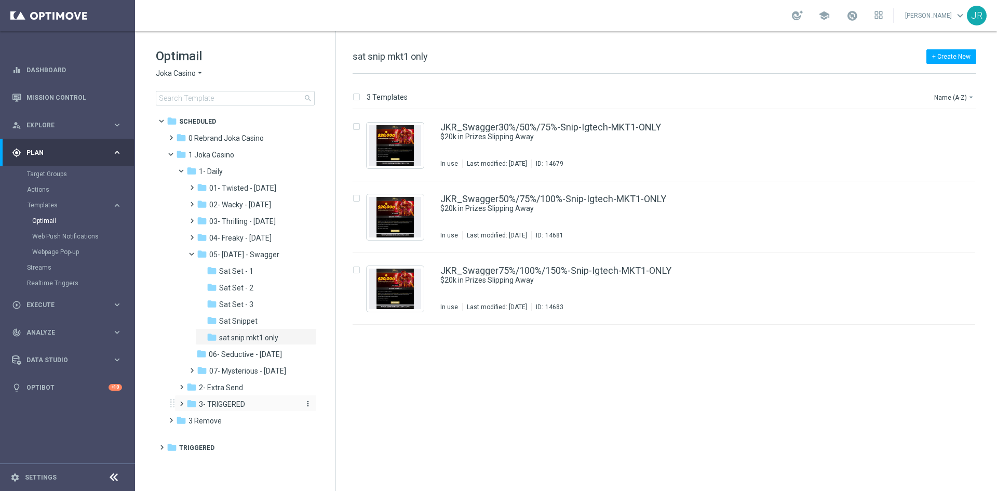
click at [230, 400] on span "3- TRIGGERED" at bounding box center [222, 403] width 46 height 9
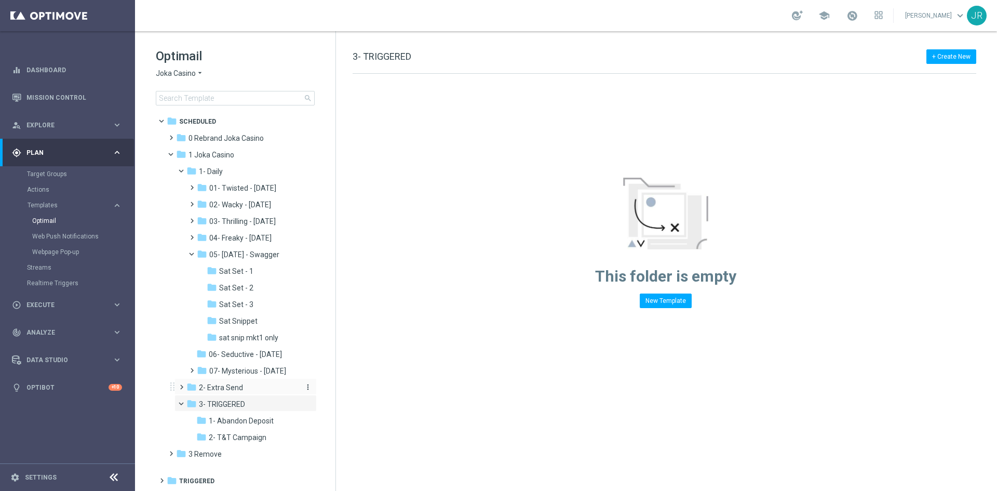
click at [222, 387] on span "2- Extra Send" at bounding box center [221, 387] width 44 height 9
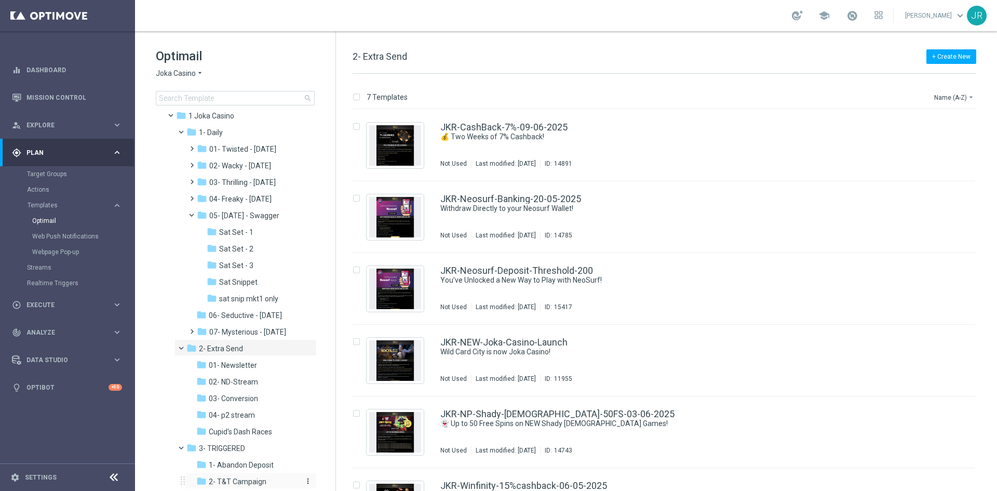
scroll to position [83, 0]
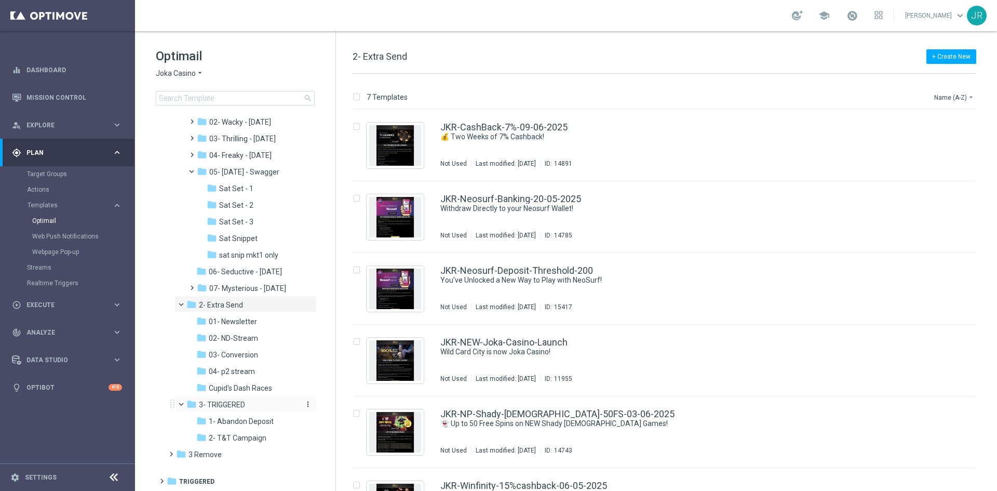
click at [220, 406] on span "3- TRIGGERED" at bounding box center [222, 404] width 46 height 9
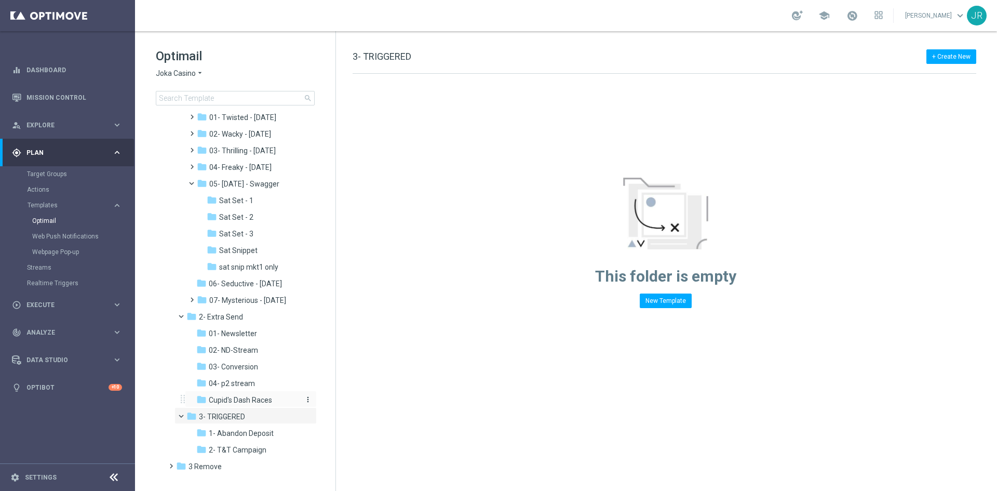
scroll to position [83, 0]
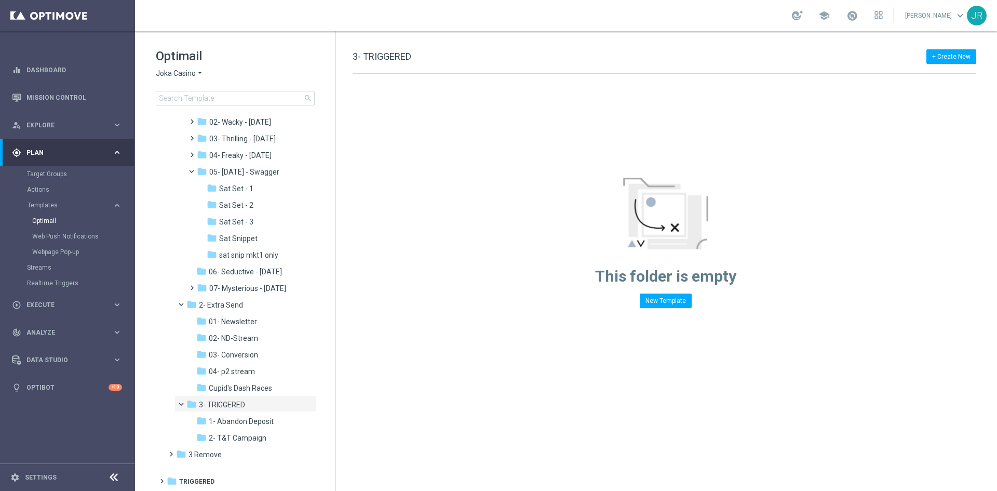
drag, startPoint x: 233, startPoint y: 317, endPoint x: 713, endPoint y: 417, distance: 490.2
click at [237, 324] on span "01- Newsletter" at bounding box center [233, 321] width 48 height 9
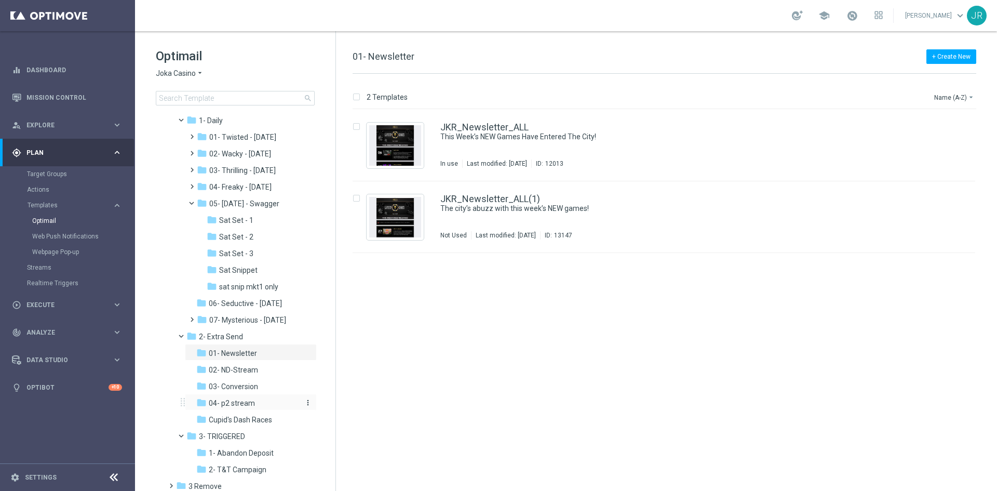
scroll to position [83, 0]
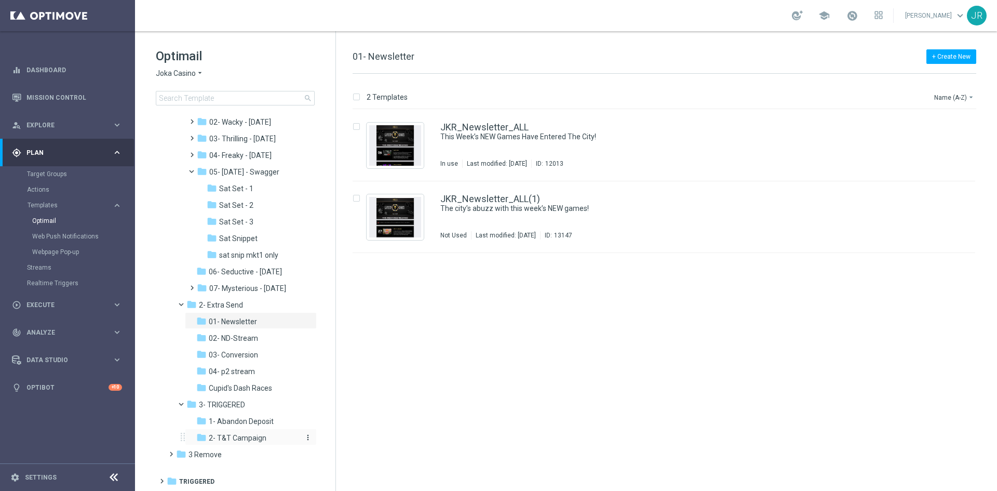
click at [235, 442] on div "folder 2- T&T Campaign" at bounding box center [247, 438] width 102 height 12
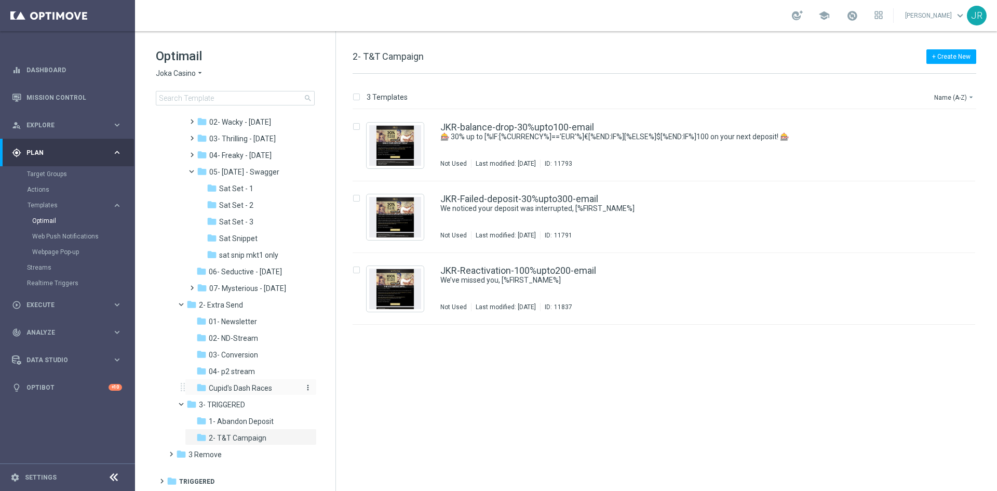
click at [232, 384] on span "Cupid's Dash Races" at bounding box center [240, 387] width 63 height 9
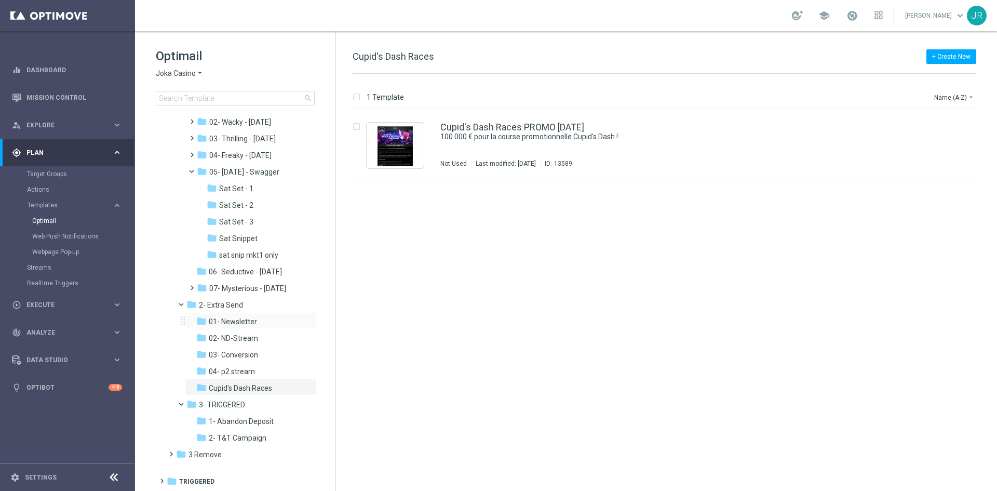
click at [234, 314] on div "folder 01- Newsletter more_vert" at bounding box center [251, 320] width 132 height 17
click at [205, 452] on span "3 Remove" at bounding box center [205, 454] width 33 height 9
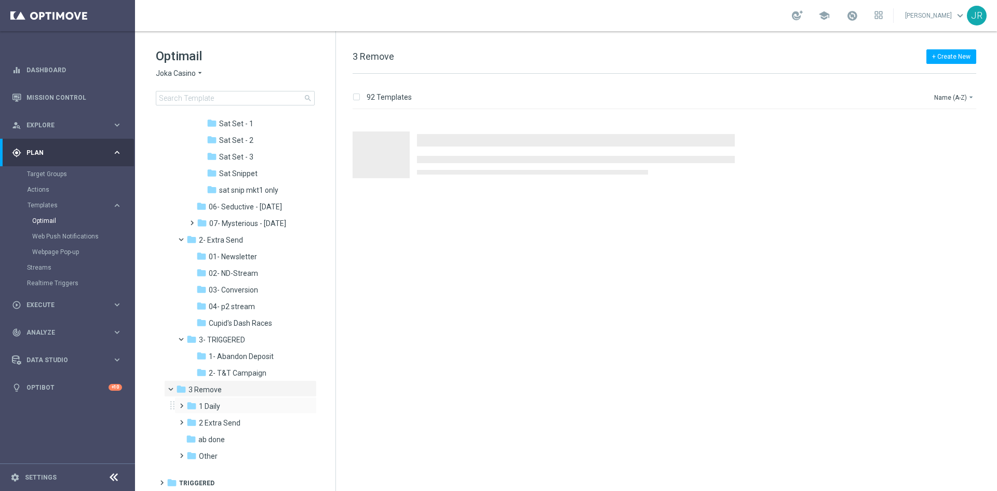
scroll to position [149, 0]
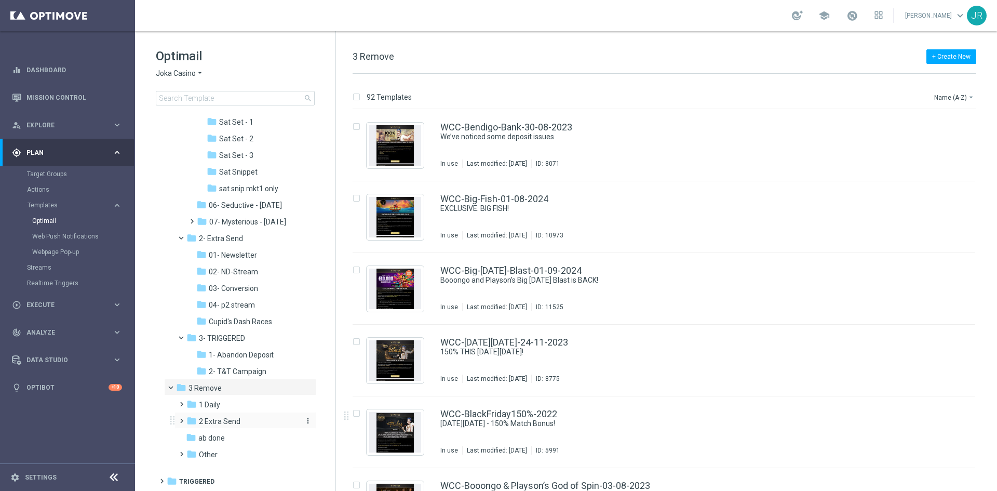
click at [217, 417] on span "2 Extra Send" at bounding box center [220, 421] width 42 height 9
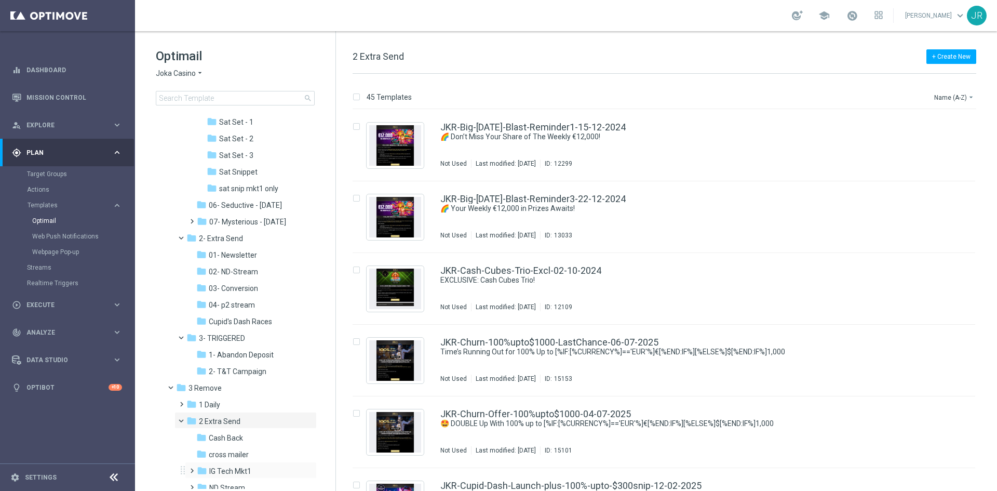
click at [239, 464] on div "folder IG Tech Mkt1 more_vert" at bounding box center [251, 470] width 132 height 17
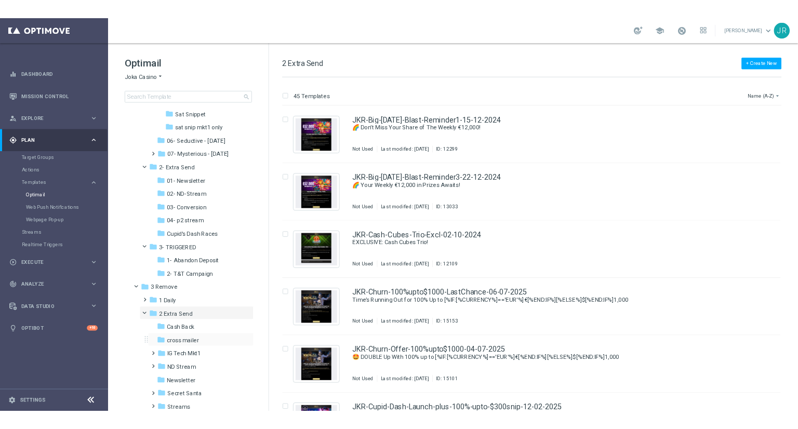
scroll to position [299, 0]
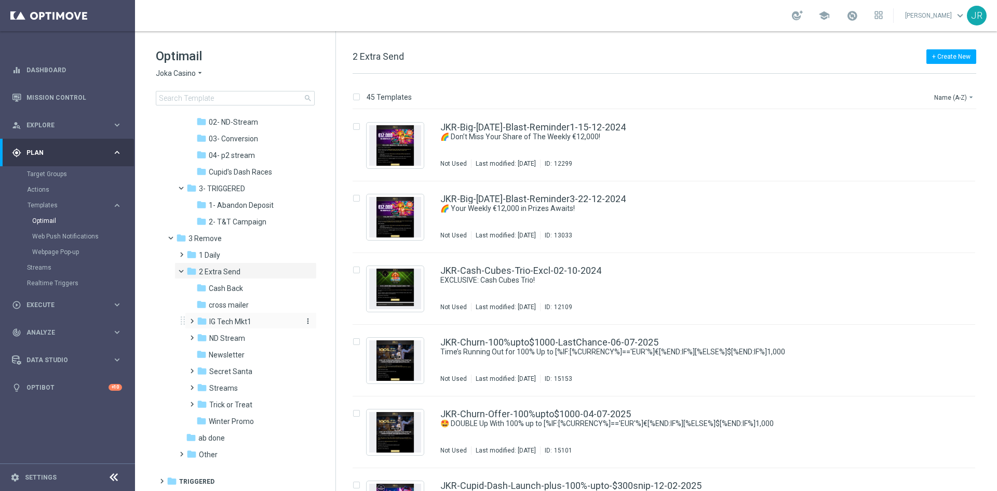
click at [224, 317] on span "IG Tech Mkt1" at bounding box center [230, 321] width 42 height 9
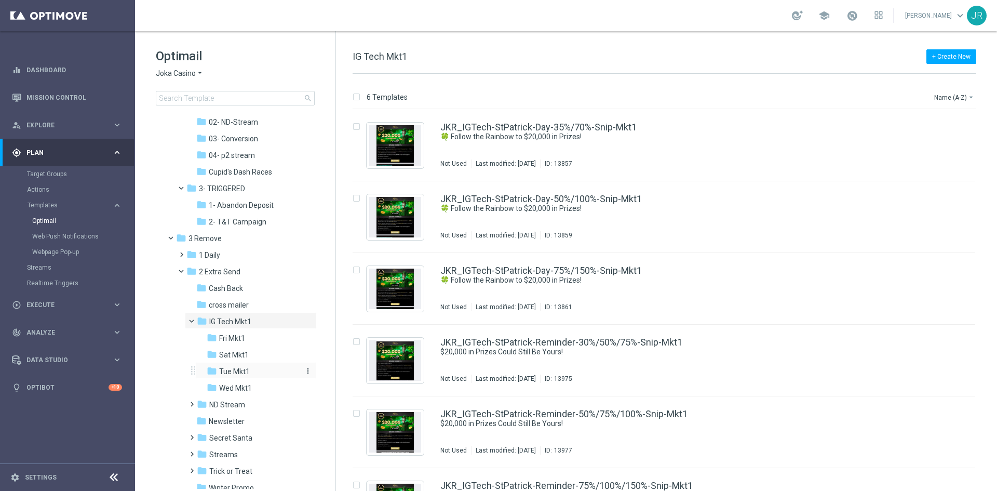
click at [237, 373] on span "Tue Mkt1" at bounding box center [234, 371] width 31 height 9
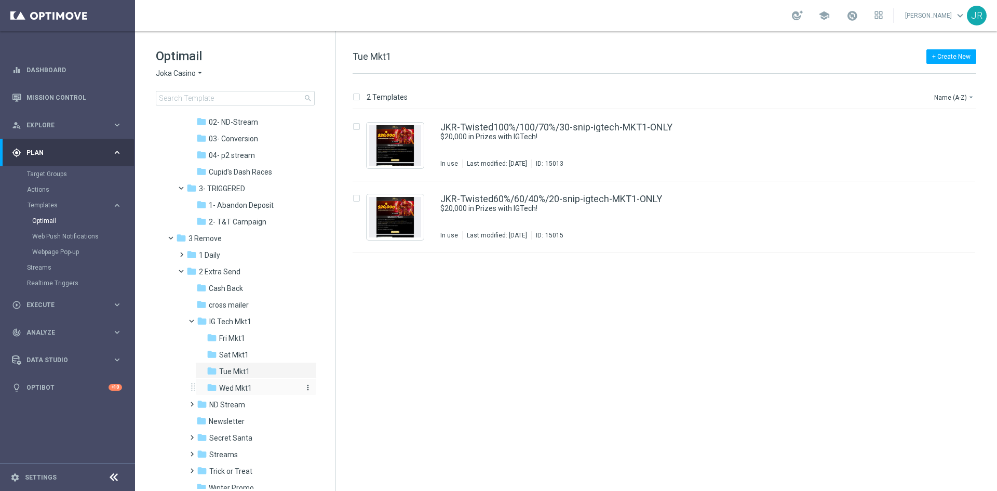
click at [234, 383] on div "folder Wed Mkt1" at bounding box center [253, 388] width 93 height 12
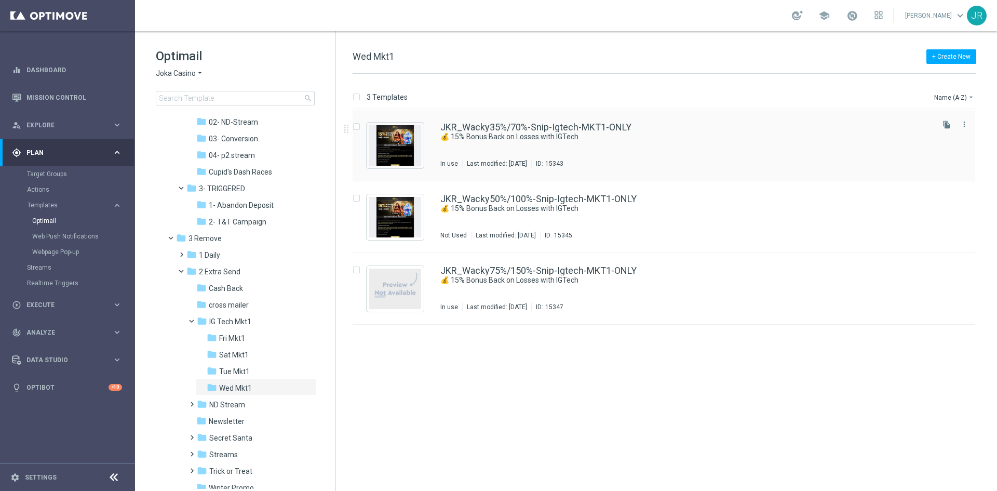
drag, startPoint x: 431, startPoint y: 102, endPoint x: 423, endPoint y: 114, distance: 14.6
click at [430, 108] on div "3 Templates Name (A-Z) arrow_drop_down" at bounding box center [665, 99] width 624 height 19
click at [406, 137] on img "Press SPACE to select this row." at bounding box center [395, 145] width 52 height 41
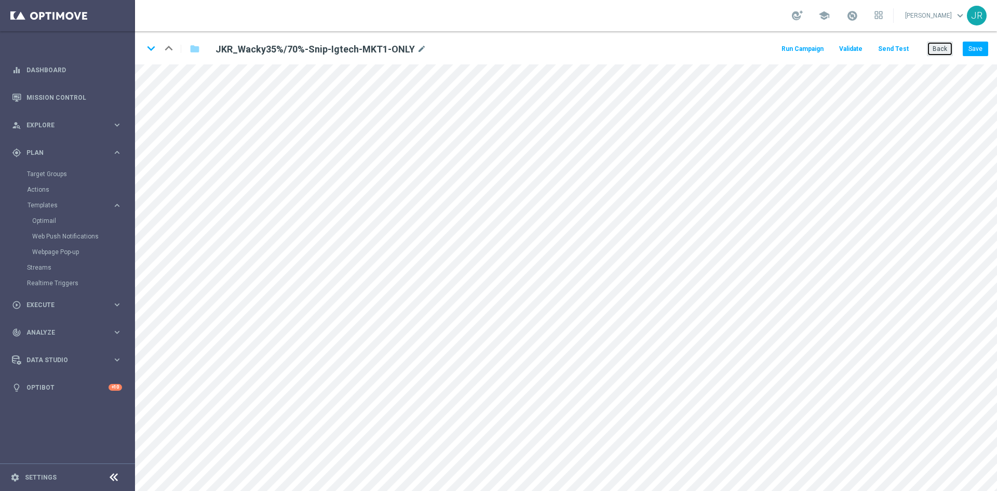
click at [937, 49] on button "Back" at bounding box center [940, 49] width 26 height 15
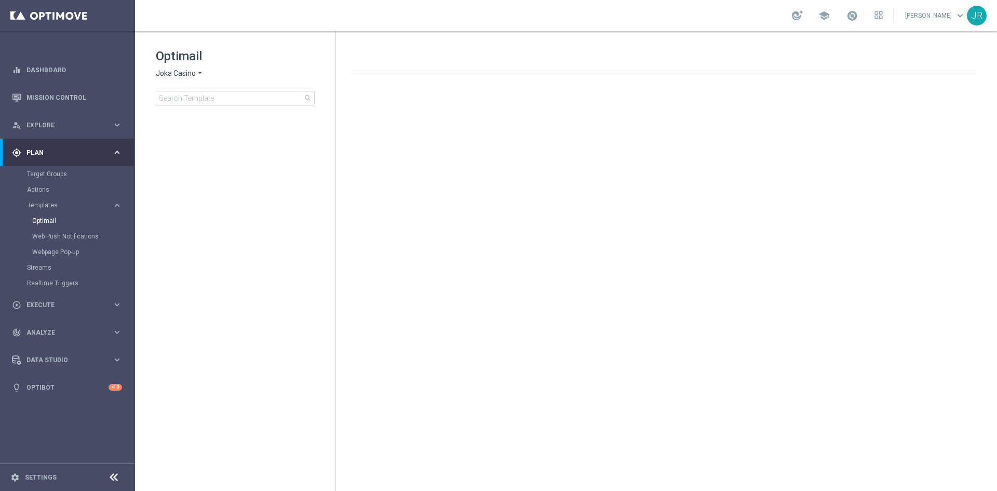
click at [173, 73] on span "Joka Casino" at bounding box center [176, 74] width 40 height 10
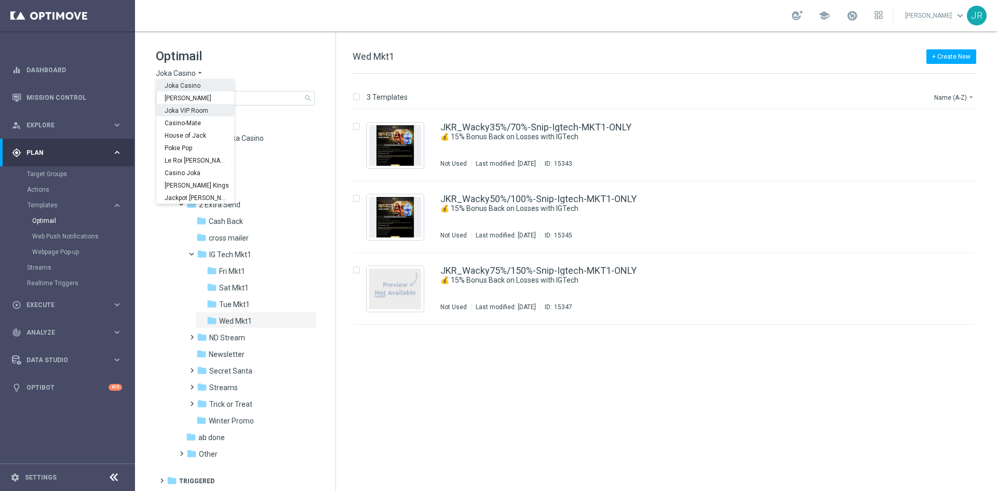
click at [0, 0] on span "Joka VIP Room" at bounding box center [0, 0] width 0 height 0
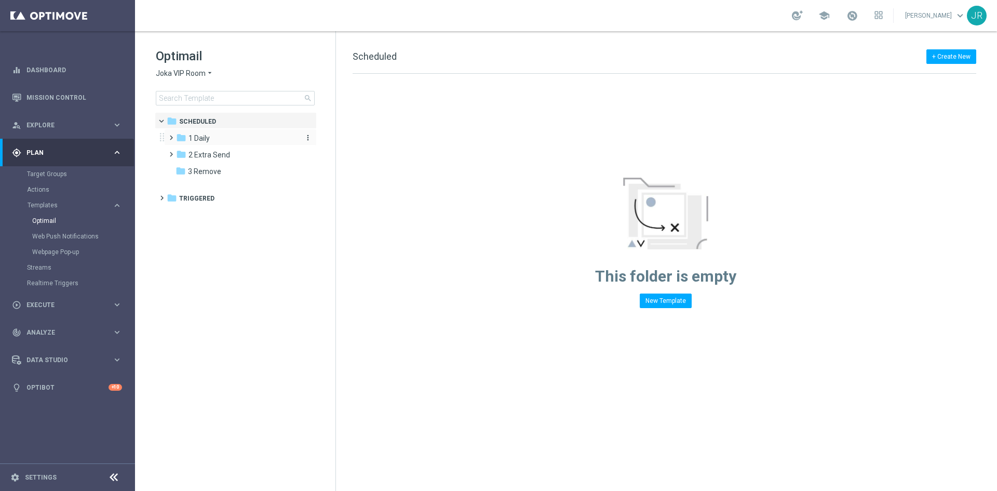
click at [231, 138] on div "folder 1 Daily" at bounding box center [235, 138] width 119 height 12
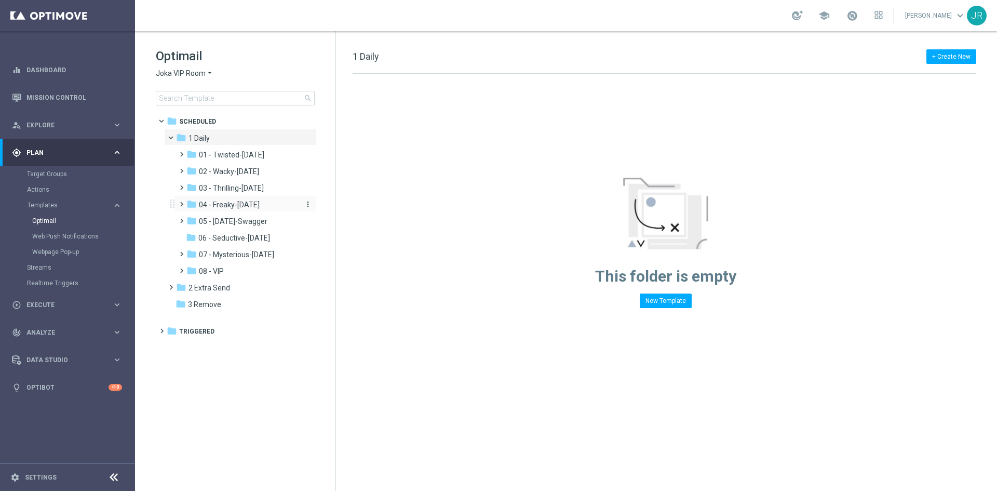
click at [240, 199] on div "folder 04 - Freaky-Friday" at bounding box center [241, 205] width 111 height 12
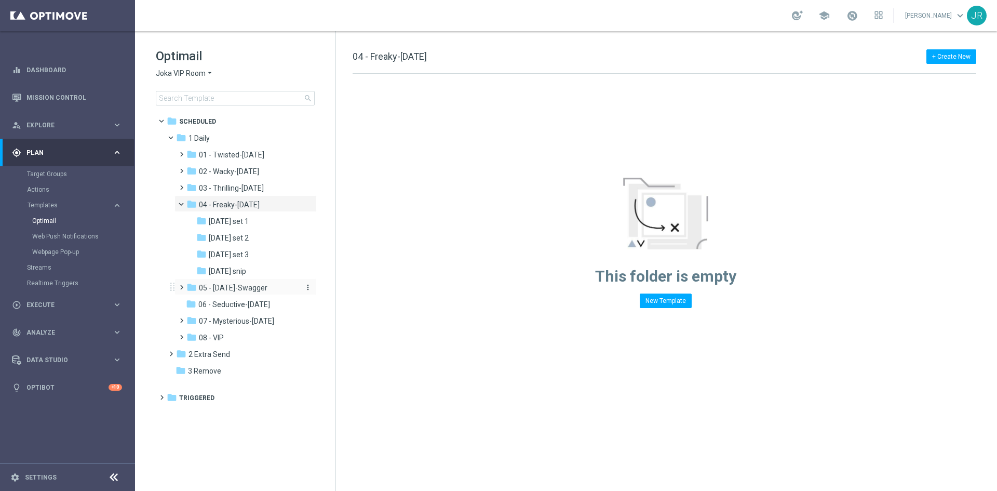
click at [223, 290] on span "05 - [DATE]-Swagger" at bounding box center [233, 287] width 69 height 9
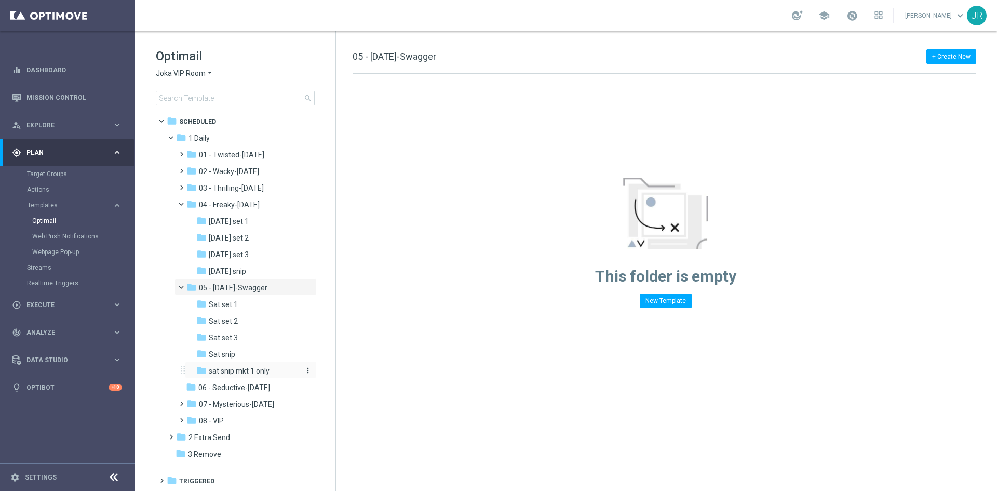
click at [230, 371] on span "sat snip mkt 1 only" at bounding box center [239, 370] width 61 height 9
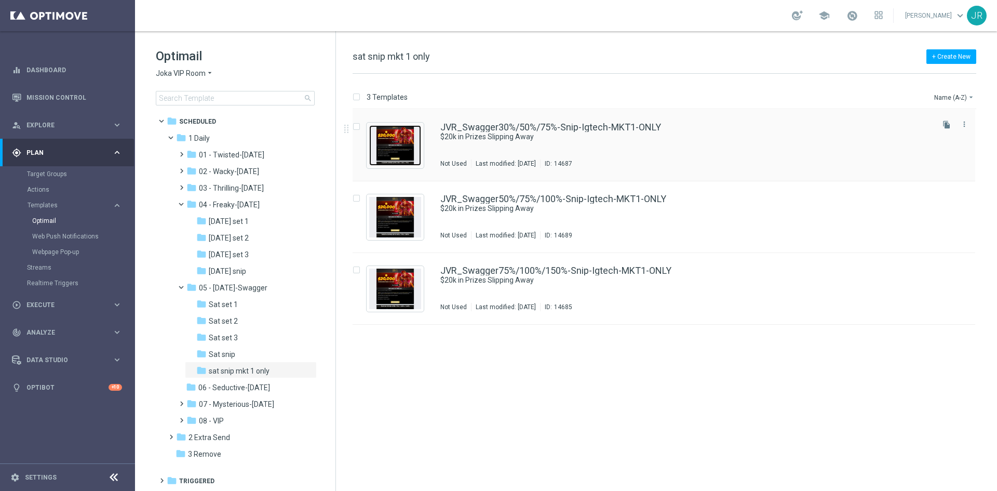
click at [407, 132] on img "Press SPACE to select this row." at bounding box center [395, 145] width 52 height 41
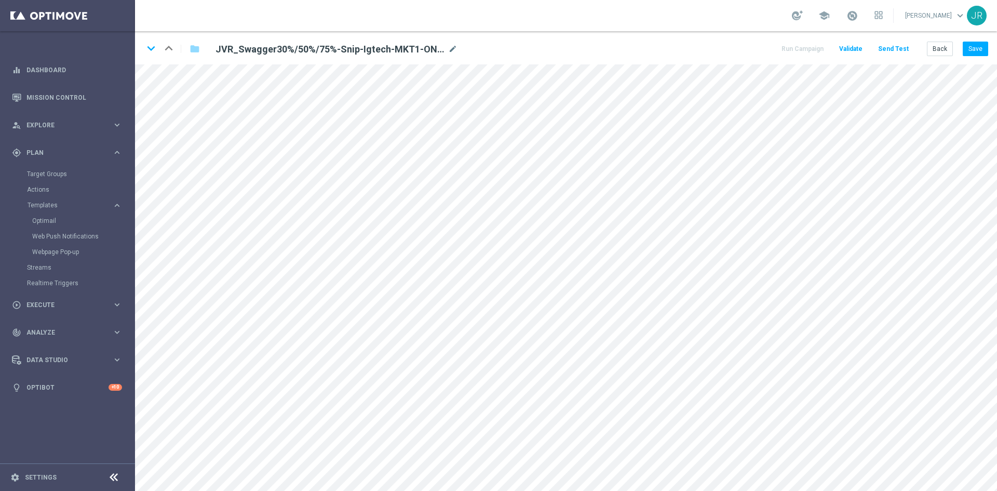
click at [191, 61] on div "keyboard_arrow_down keyboard_arrow_up folder JVR_Swagger30%/50%/75%-Snip-Igtech…" at bounding box center [566, 47] width 862 height 33
click at [973, 46] on button "Save" at bounding box center [975, 49] width 25 height 15
